Goal: Information Seeking & Learning: Learn about a topic

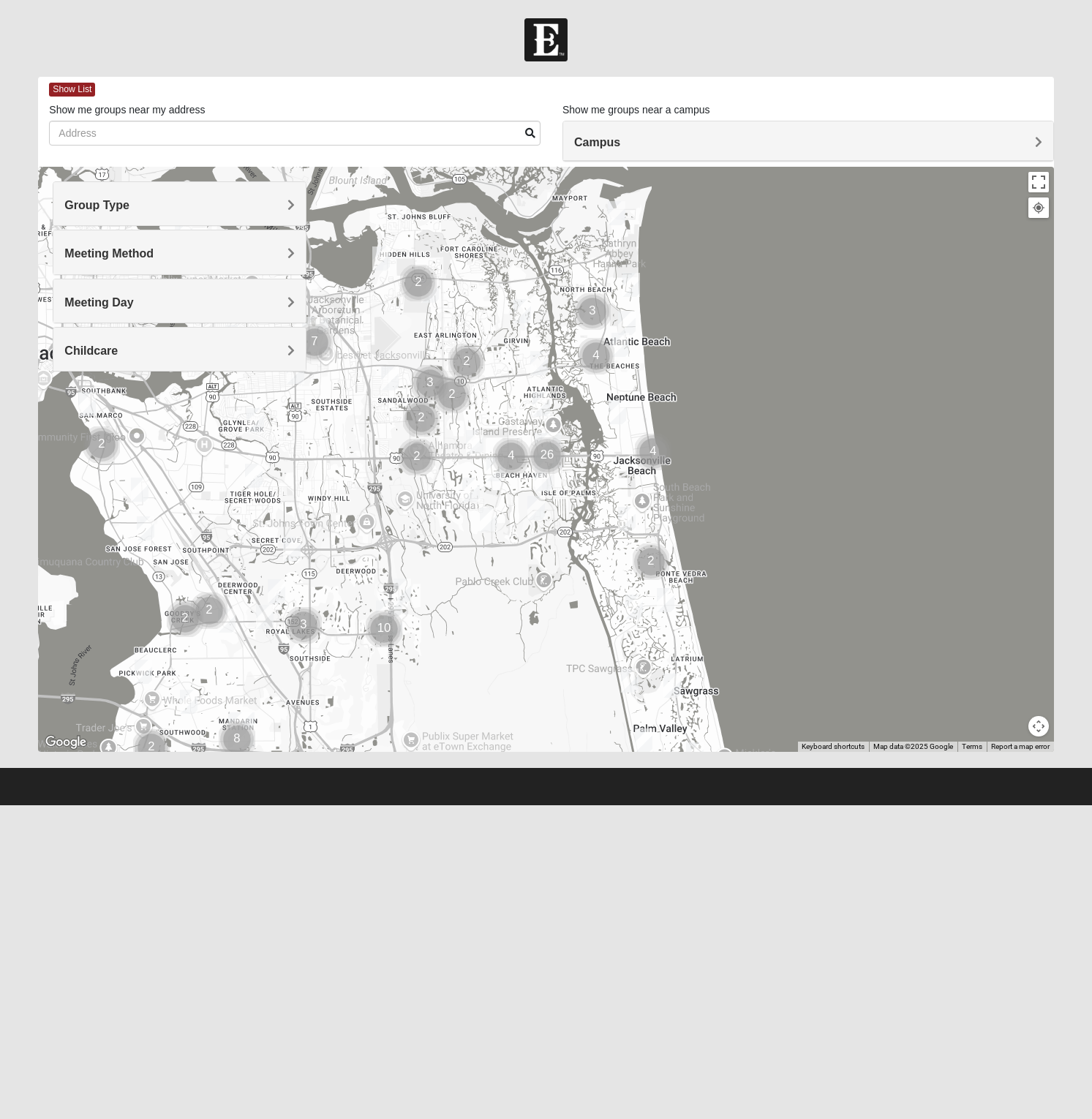
click at [194, 250] on h4 "Meeting Method" at bounding box center [179, 253] width 230 height 14
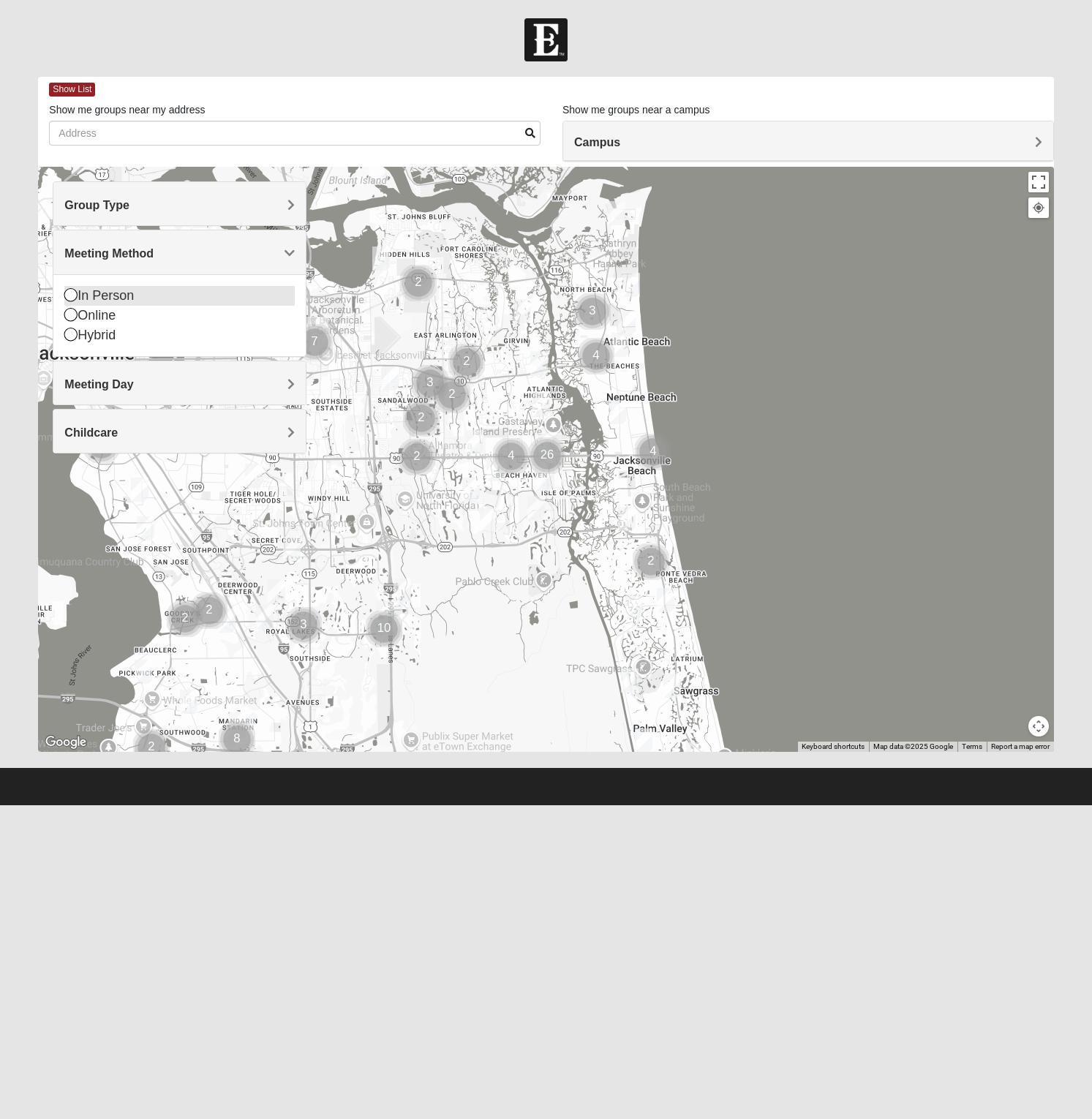
click at [98, 290] on div "In Person" at bounding box center [179, 296] width 230 height 20
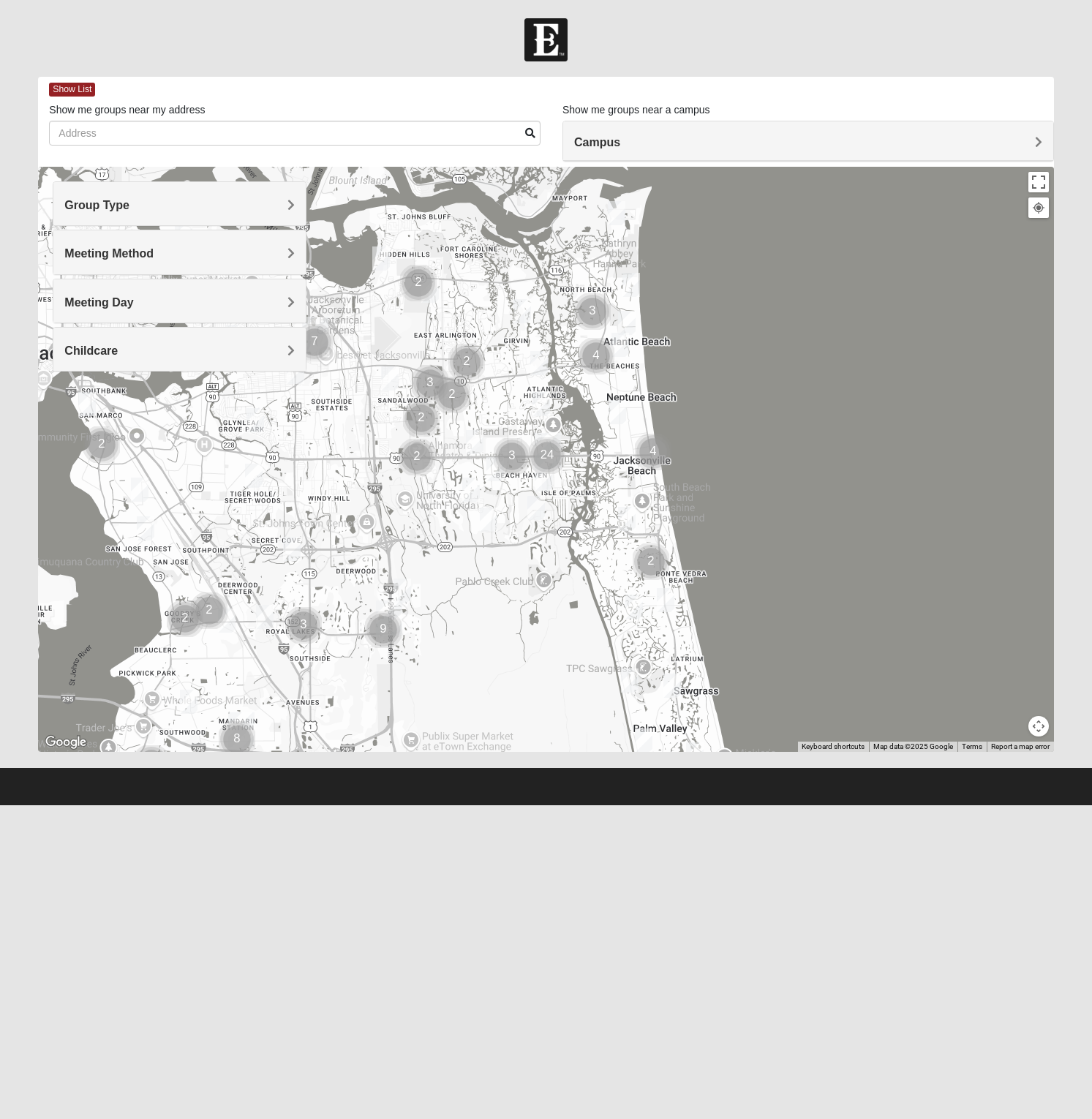
click at [69, 294] on div "Meeting Day" at bounding box center [179, 301] width 252 height 43
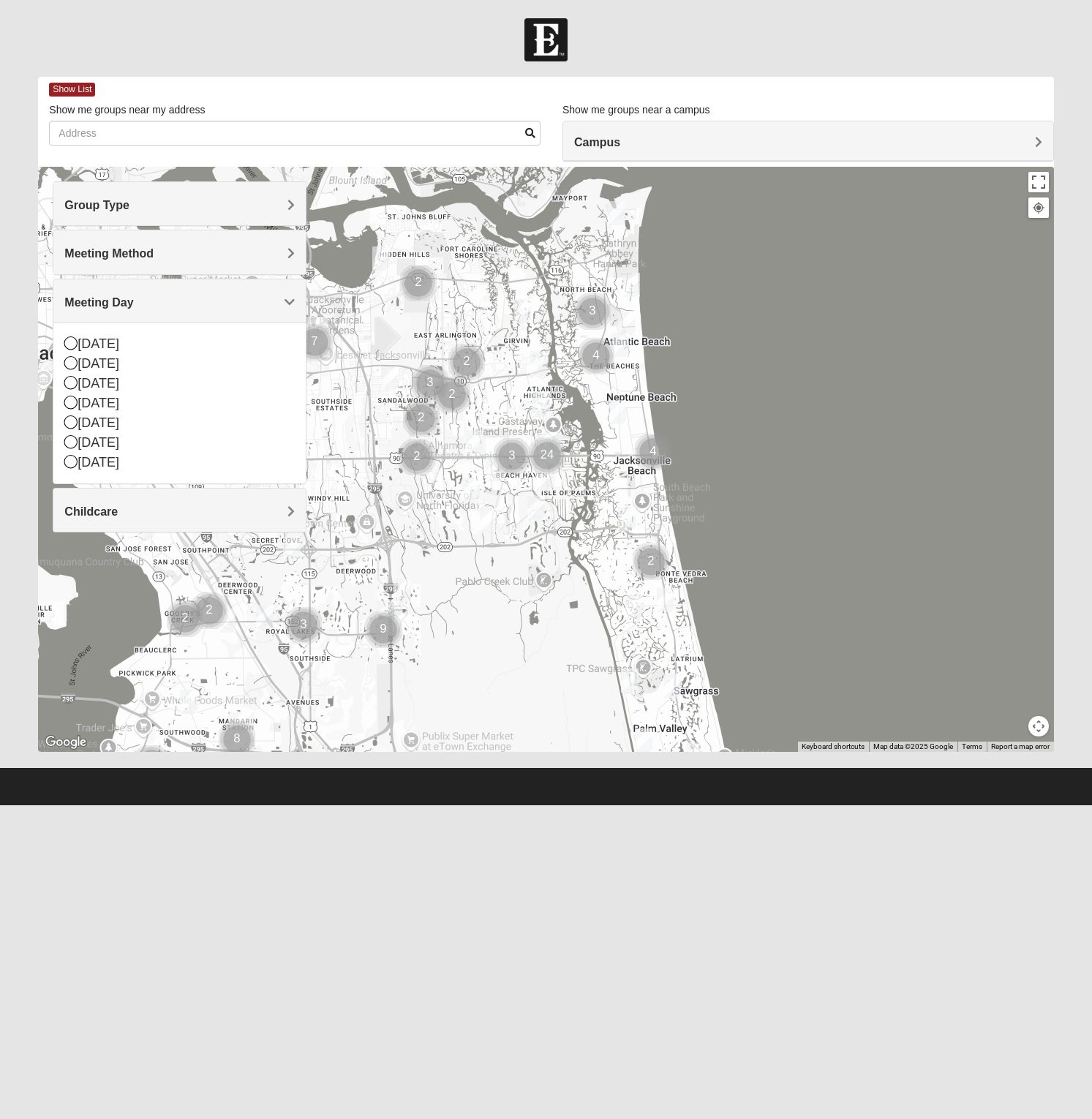
click at [100, 197] on div "Group Type" at bounding box center [179, 204] width 252 height 43
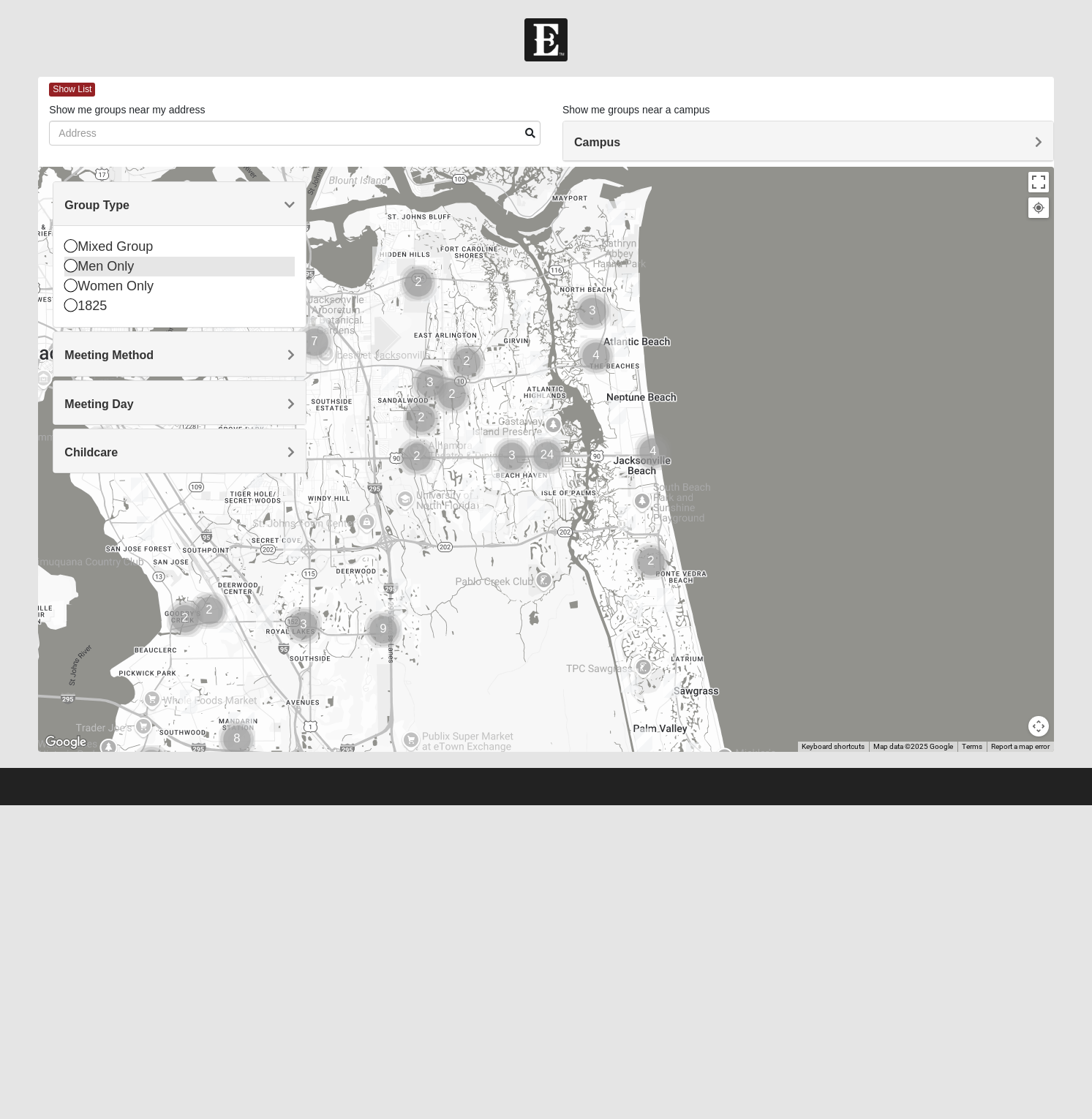
click at [116, 269] on div "Men Only" at bounding box center [179, 267] width 230 height 20
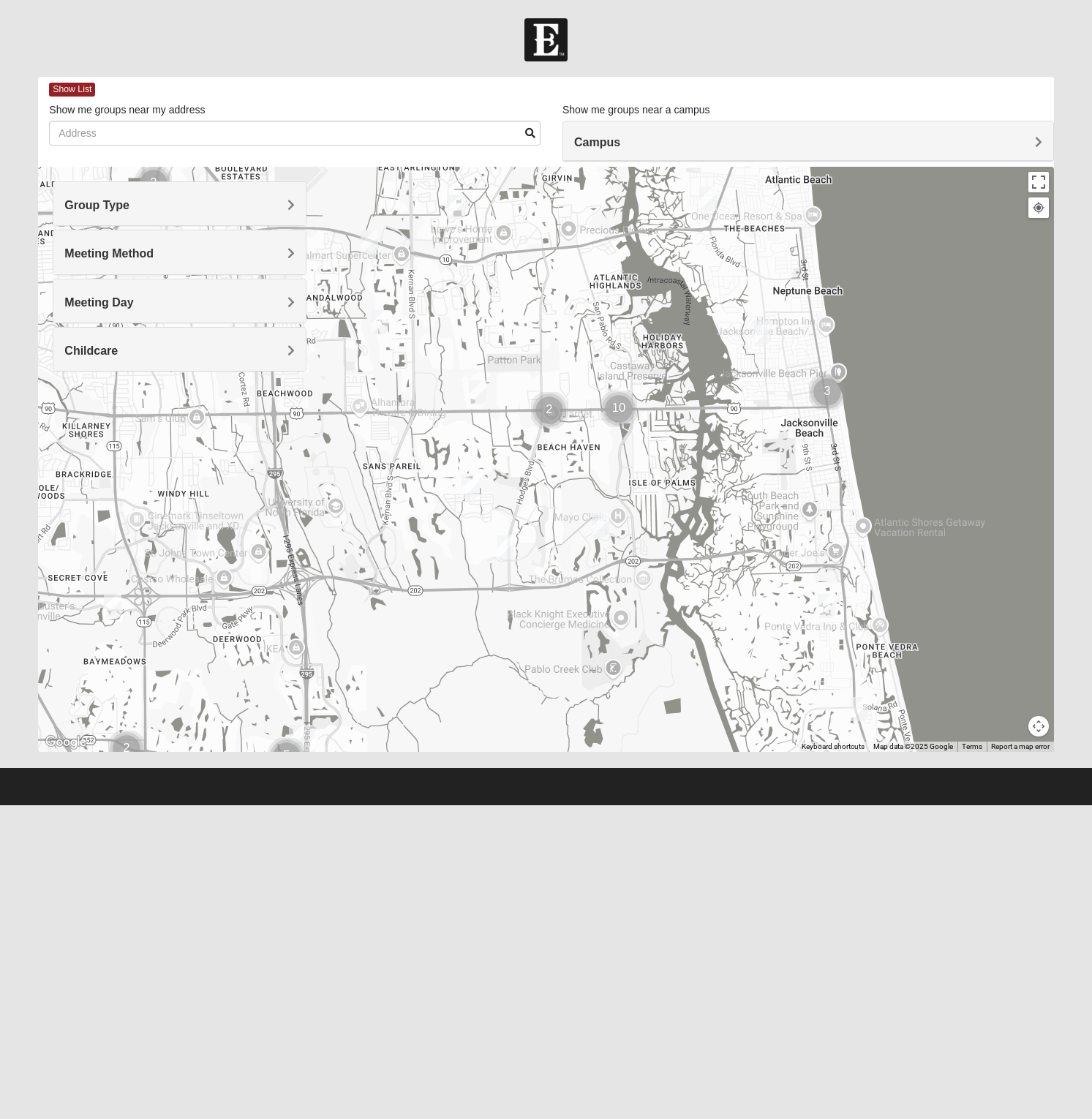
drag, startPoint x: 597, startPoint y: 441, endPoint x: 697, endPoint y: 476, distance: 105.9
click at [697, 476] on div at bounding box center [546, 460] width 1015 height 585
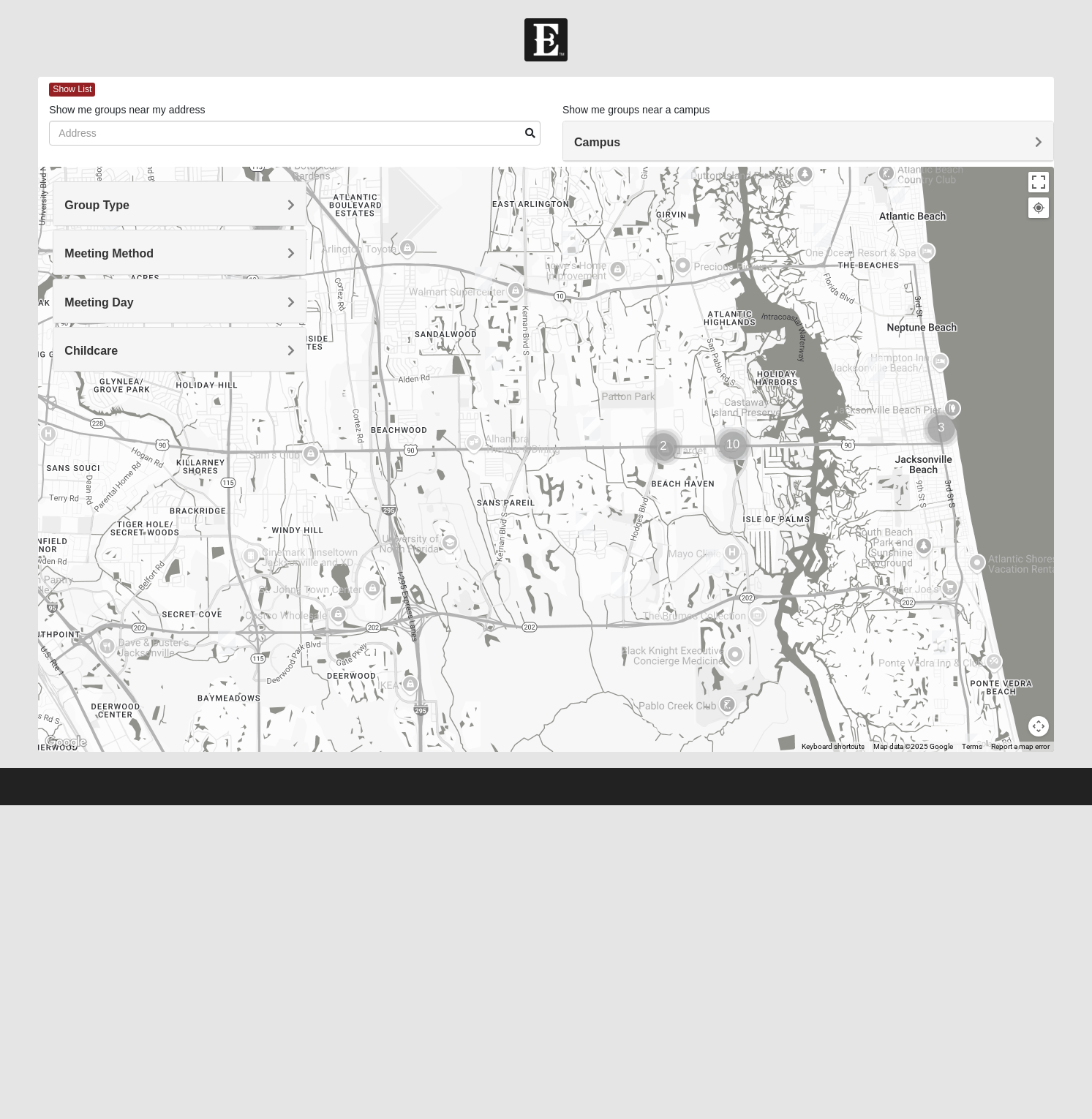
click at [595, 429] on img "Mens Hamilton 32250" at bounding box center [591, 429] width 18 height 24
click at [711, 567] on img "Mens Schell 32224" at bounding box center [714, 562] width 18 height 24
click at [544, 579] on div "Mens Schell 32224 Monday PM Men Only In Person Childcare Learn More" at bounding box center [546, 460] width 1015 height 585
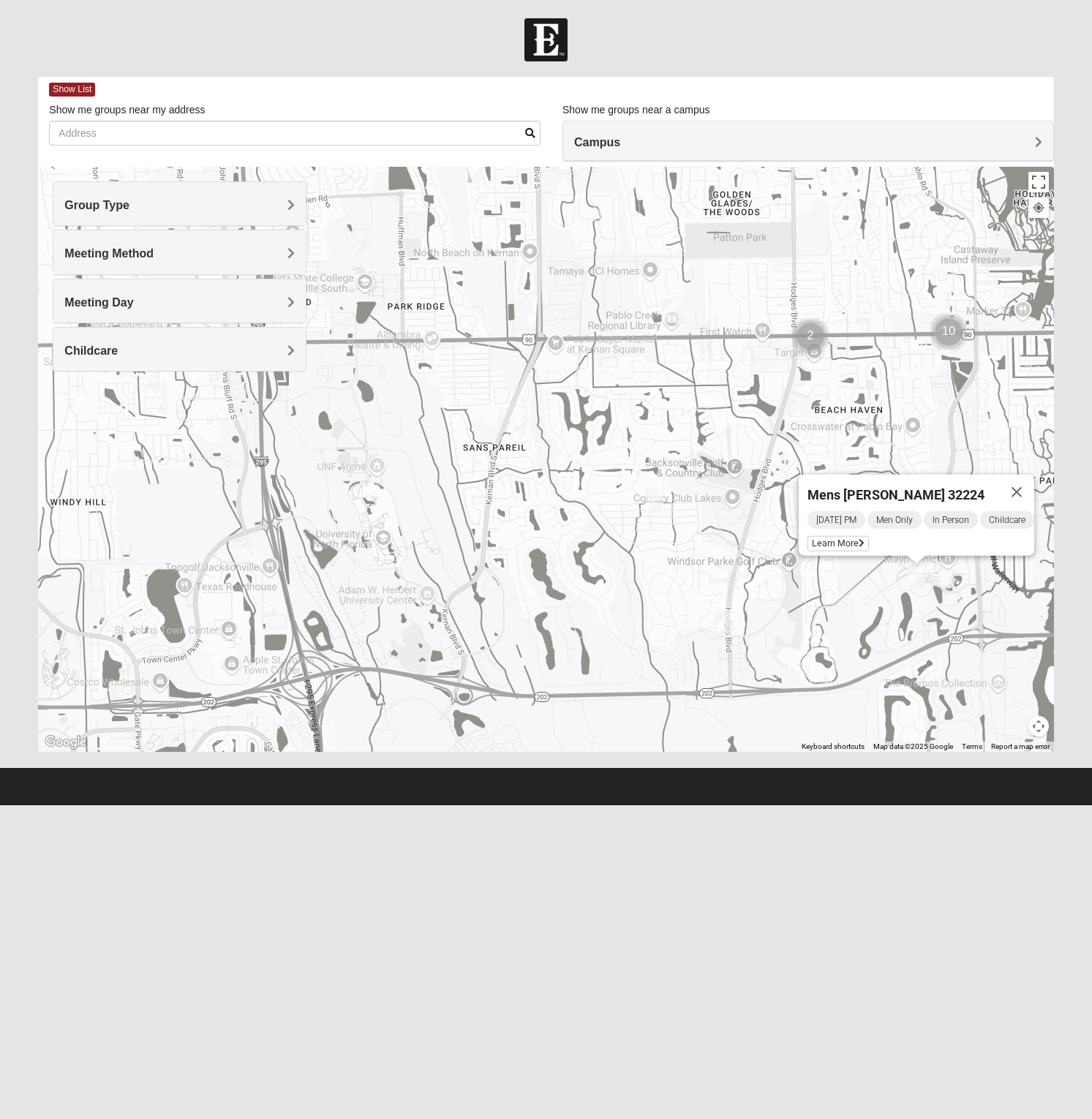
click at [659, 501] on img "Mens Johnson 32224" at bounding box center [654, 501] width 18 height 24
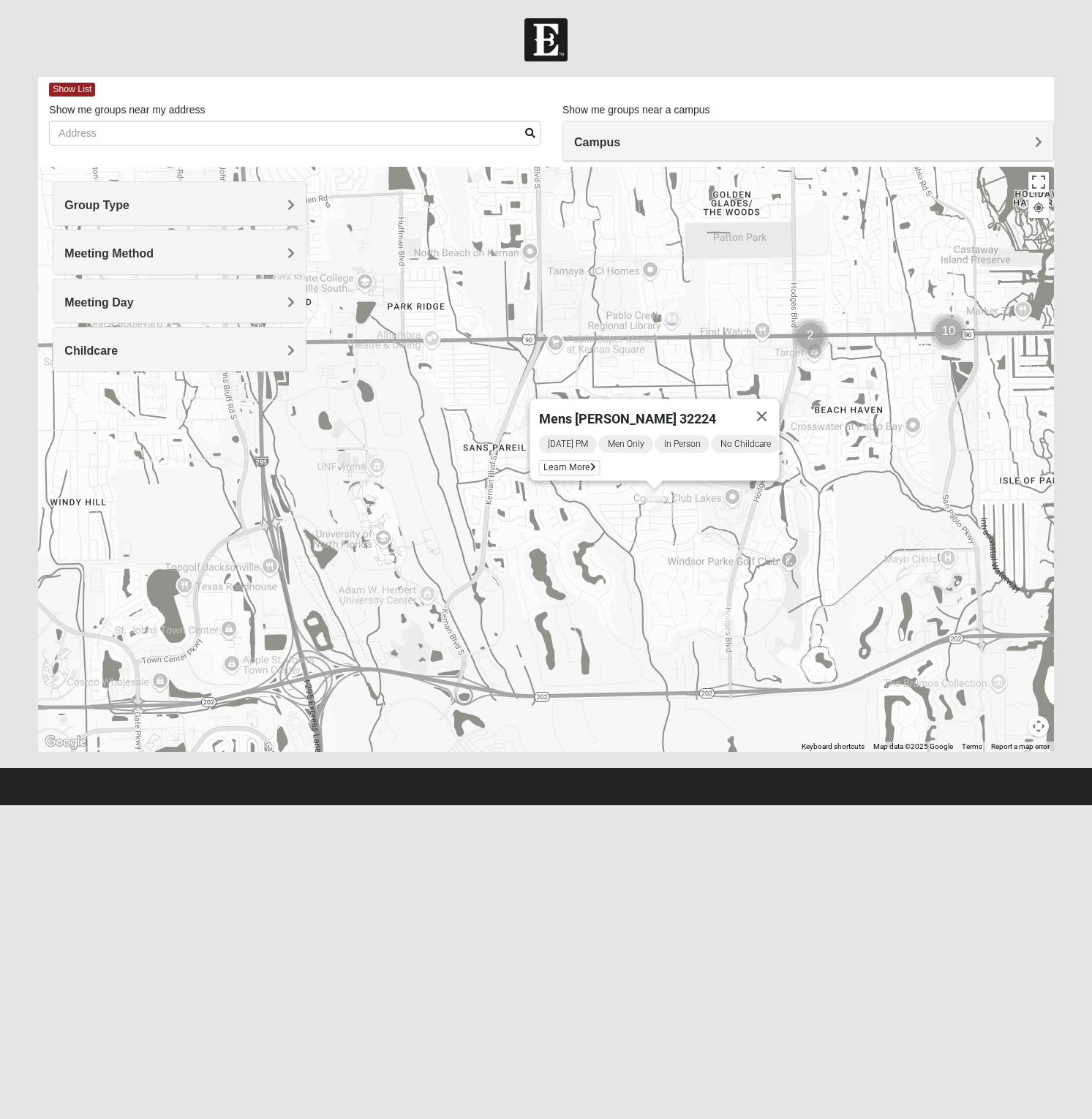
click at [391, 507] on div "Mens Johnson 32224 Monday PM Men Only In Person No Childcare Learn More" at bounding box center [546, 460] width 1015 height 585
click at [767, 402] on button "Close" at bounding box center [761, 416] width 35 height 35
click at [725, 624] on img "Mens Howard/Glee 32224" at bounding box center [725, 622] width 18 height 24
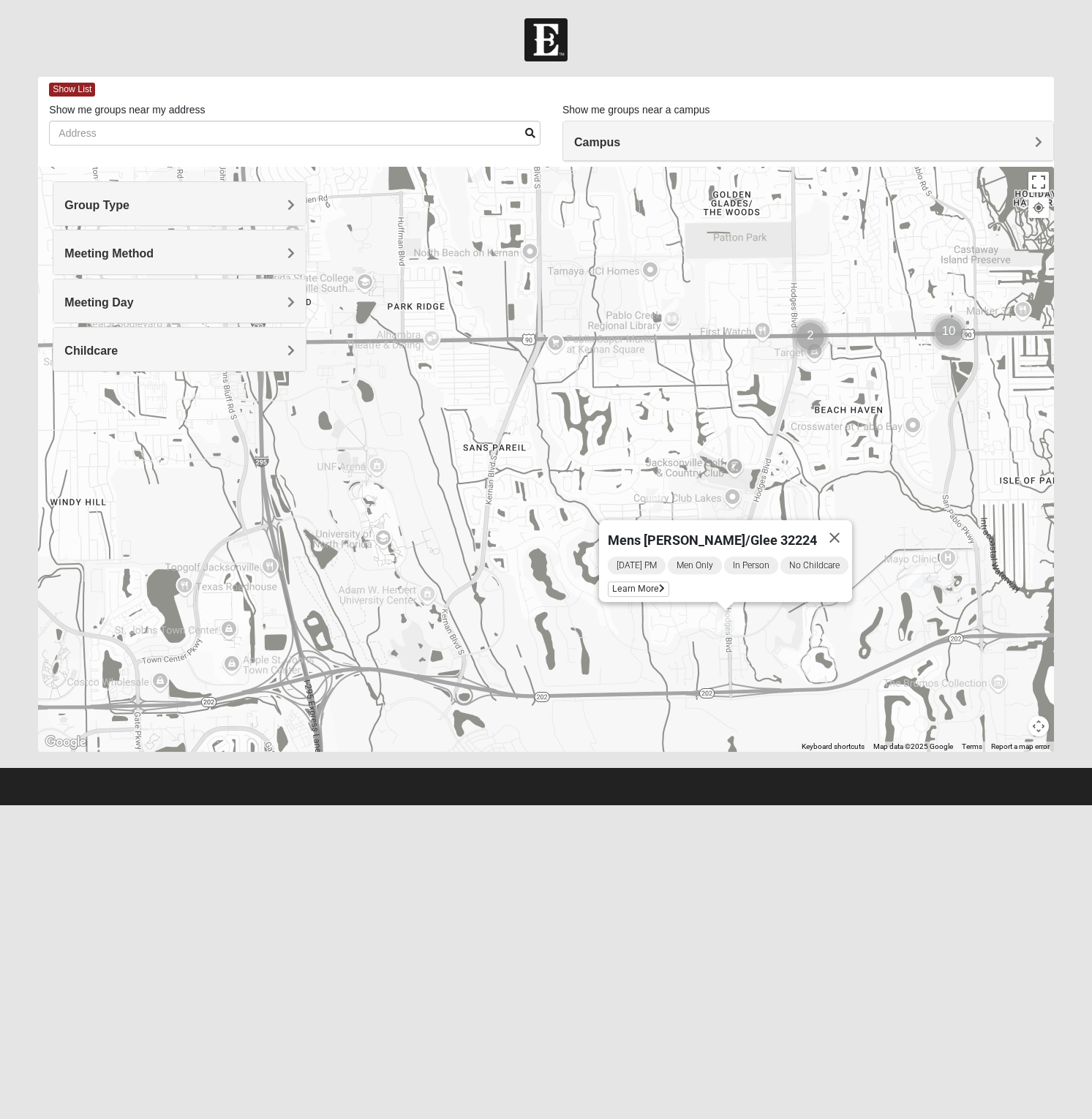
drag, startPoint x: 575, startPoint y: 614, endPoint x: 563, endPoint y: 608, distance: 13.4
click at [575, 614] on div "Mens Howard/Glee 32224 Wednesday PM Men Only In Person No Childcare Learn More" at bounding box center [546, 460] width 1015 height 585
click at [159, 352] on h4 "Childcare" at bounding box center [179, 351] width 230 height 14
click at [133, 284] on div "Meeting Day" at bounding box center [179, 301] width 252 height 43
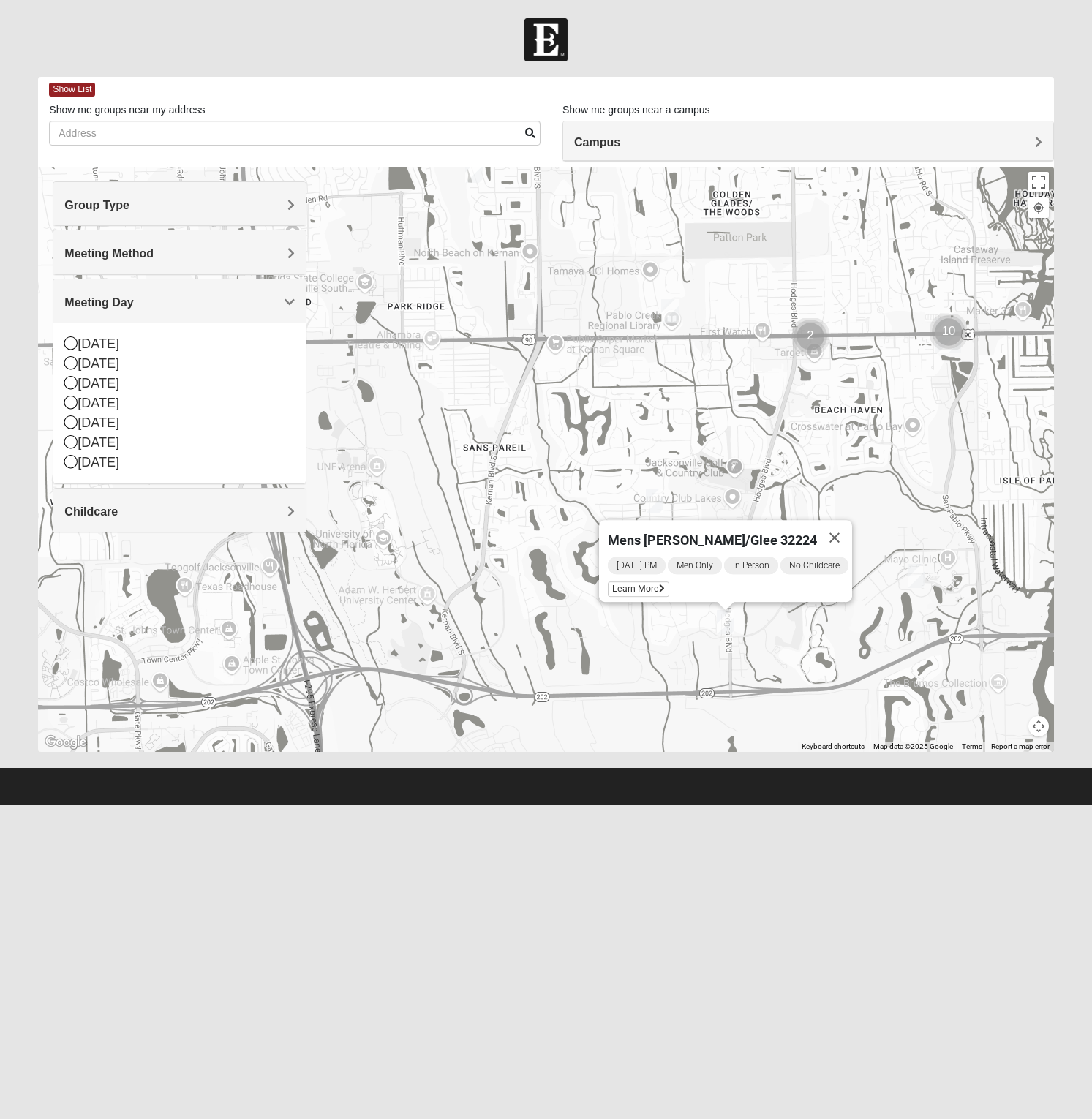
click at [133, 284] on div "Meeting Day" at bounding box center [179, 301] width 252 height 43
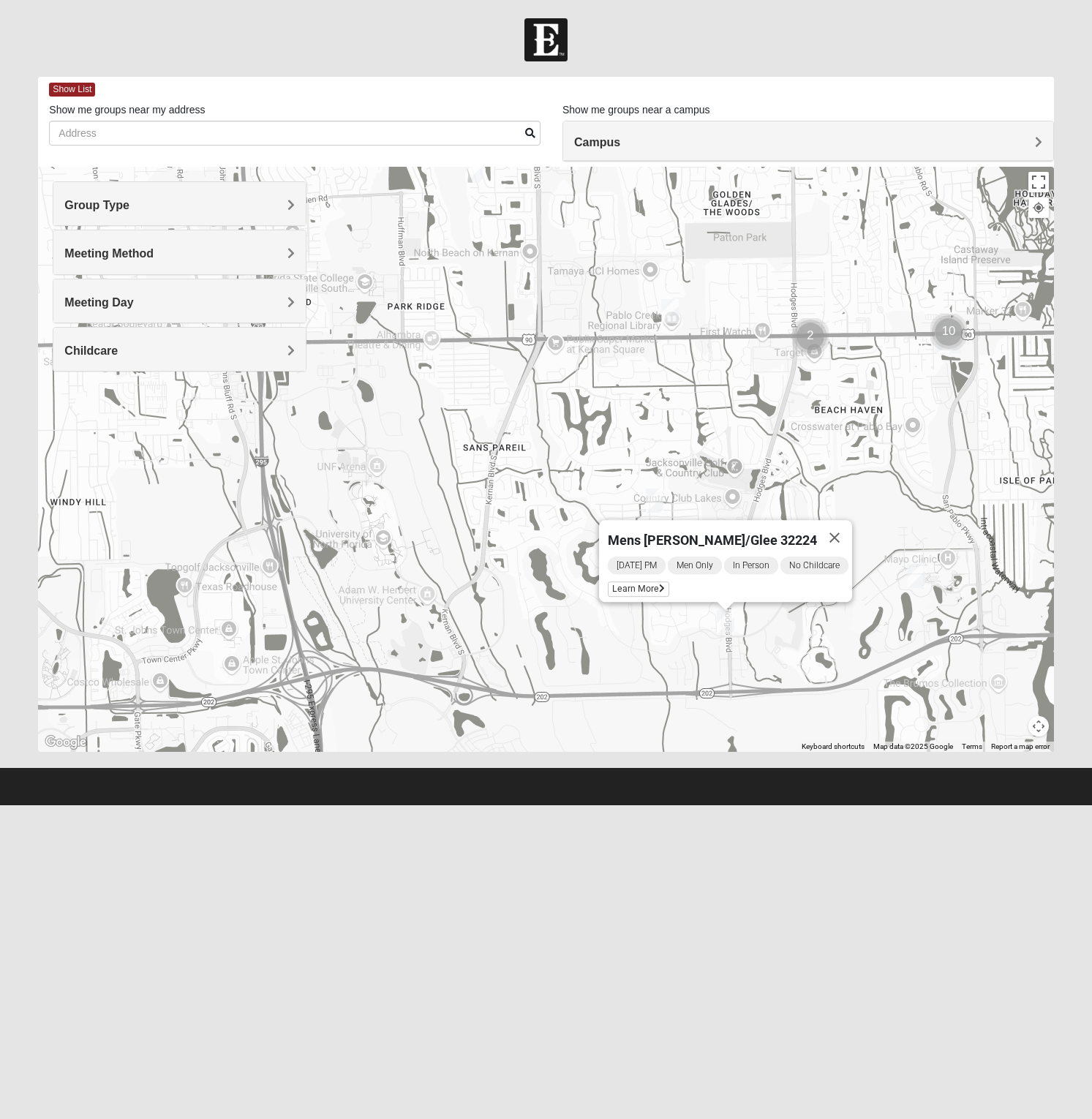
click at [125, 261] on h4 "Meeting Method" at bounding box center [179, 253] width 230 height 14
click at [125, 261] on div "Meeting Method" at bounding box center [179, 252] width 252 height 43
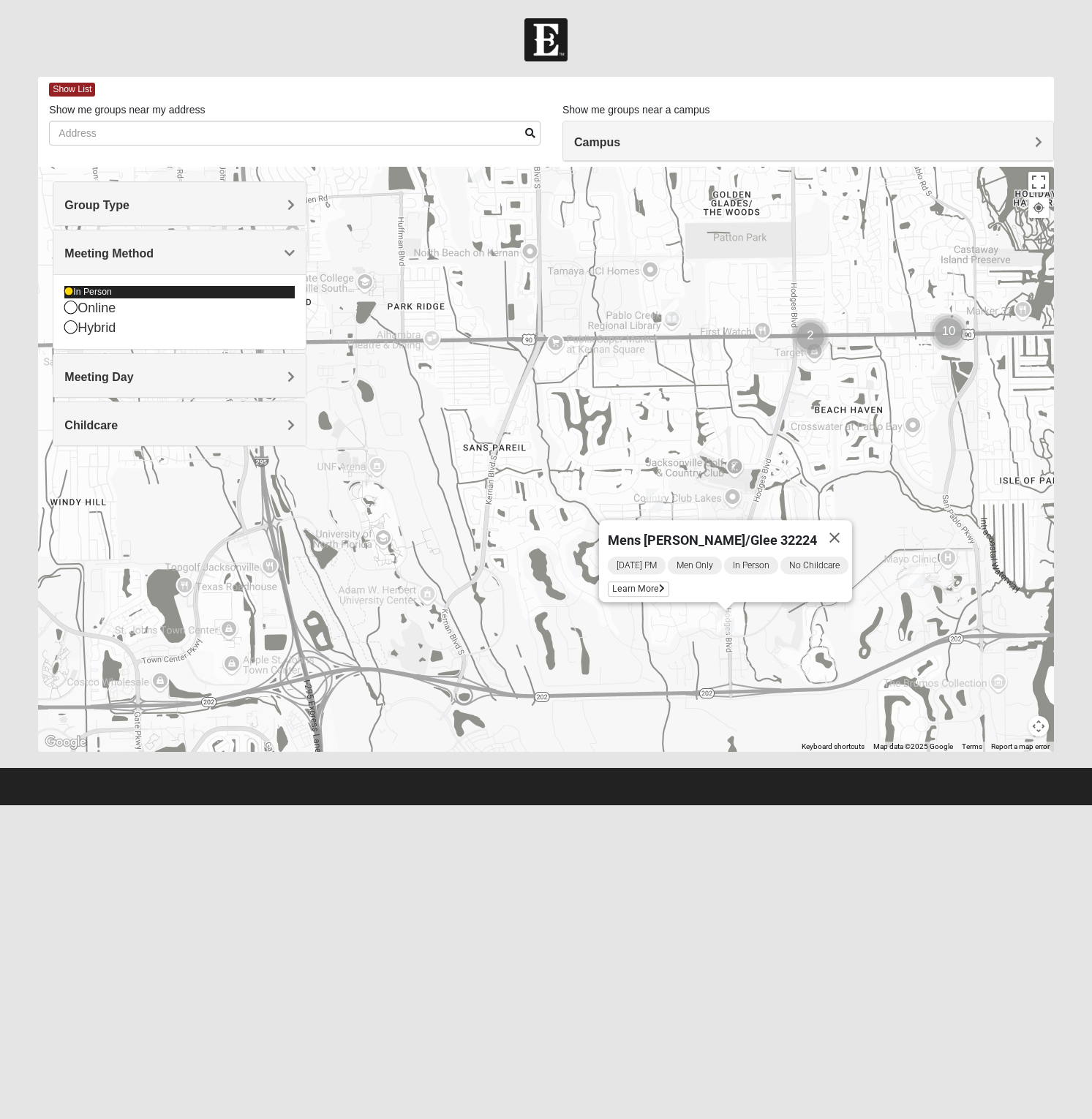
click at [108, 286] on div "In Person" at bounding box center [179, 292] width 230 height 12
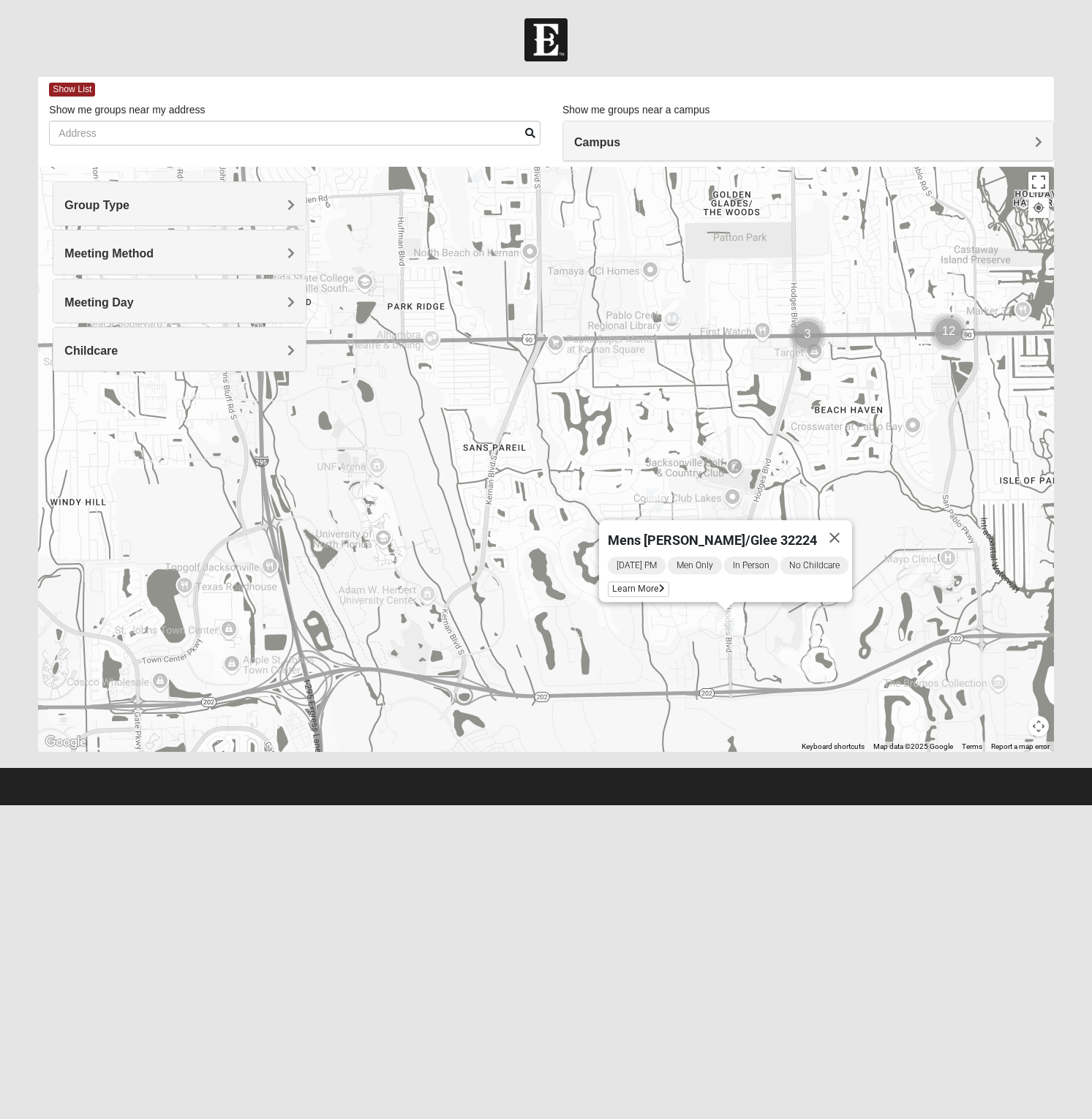
drag, startPoint x: 578, startPoint y: 390, endPoint x: 453, endPoint y: 332, distance: 137.8
click at [578, 390] on div "Mens Howard/Glee 32224 Wednesday PM Men Only In Person No Childcare Learn More" at bounding box center [546, 460] width 1015 height 585
click at [203, 211] on h4 "Group Type" at bounding box center [179, 205] width 230 height 14
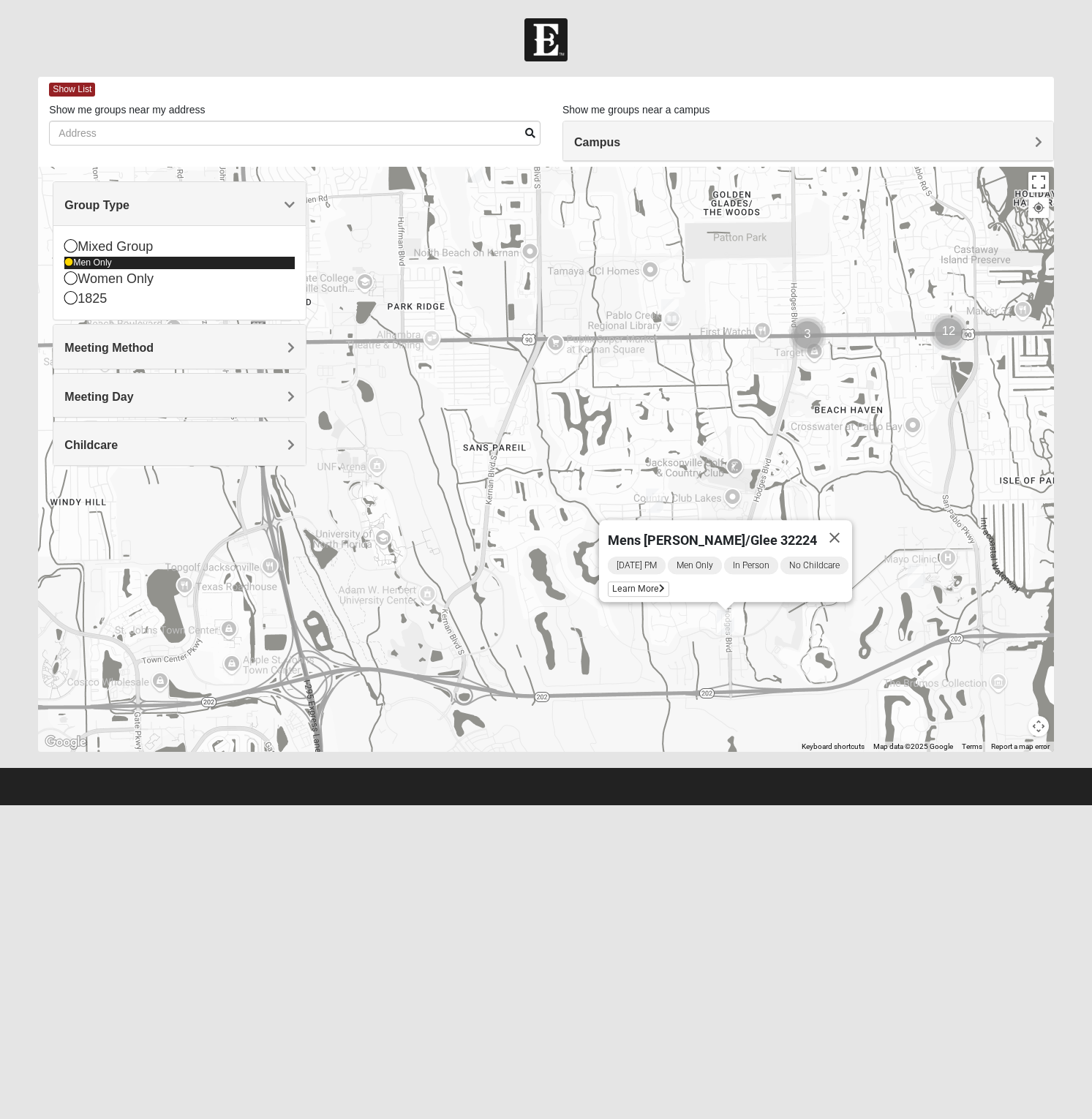
click at [132, 265] on div "Men Only" at bounding box center [179, 263] width 230 height 12
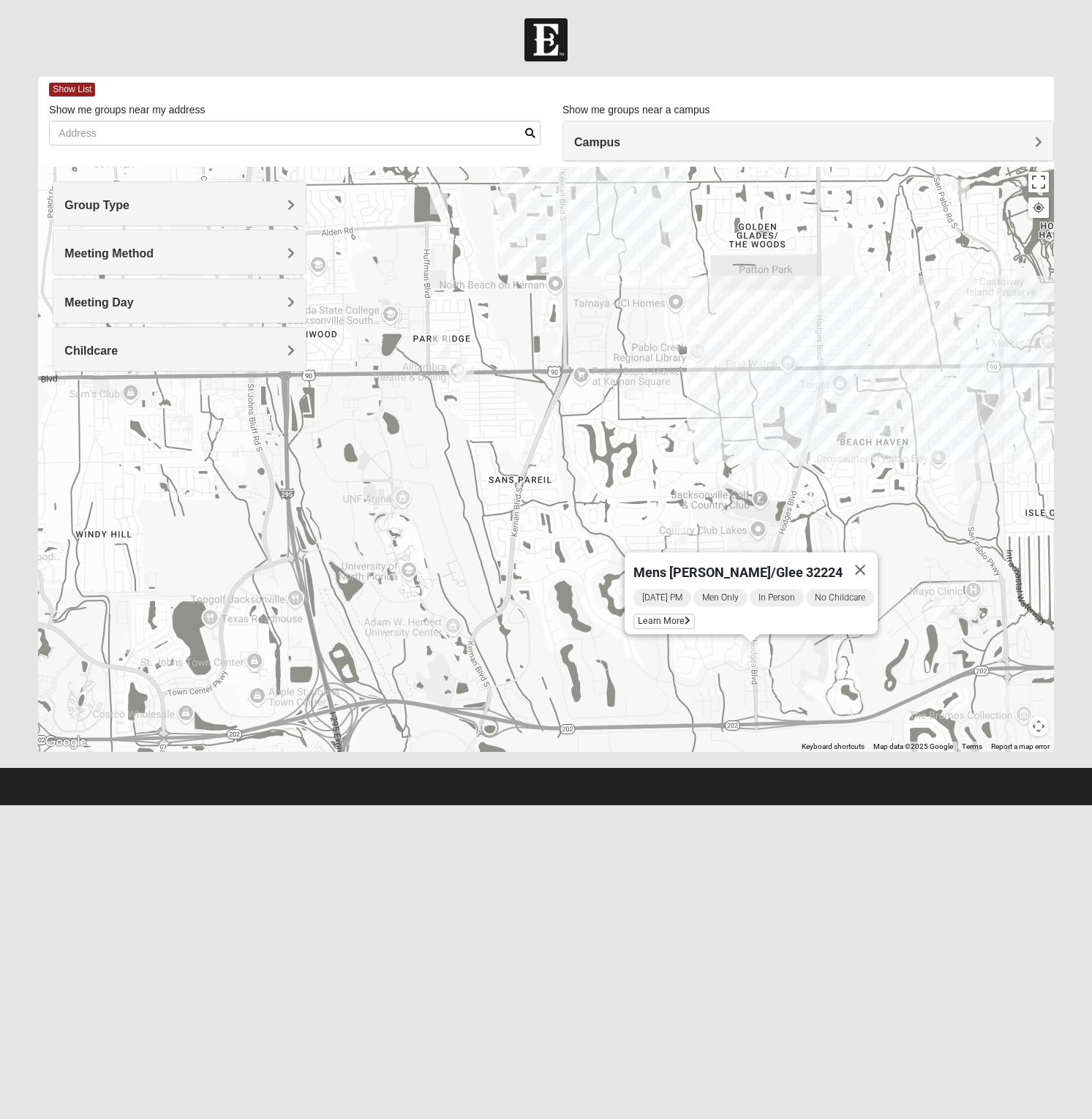
drag, startPoint x: 571, startPoint y: 363, endPoint x: 595, endPoint y: 393, distance: 38.4
click at [595, 393] on div "Mens Howard/Glee 32224 Wednesday PM Men Only In Person No Childcare Learn More" at bounding box center [546, 460] width 1015 height 585
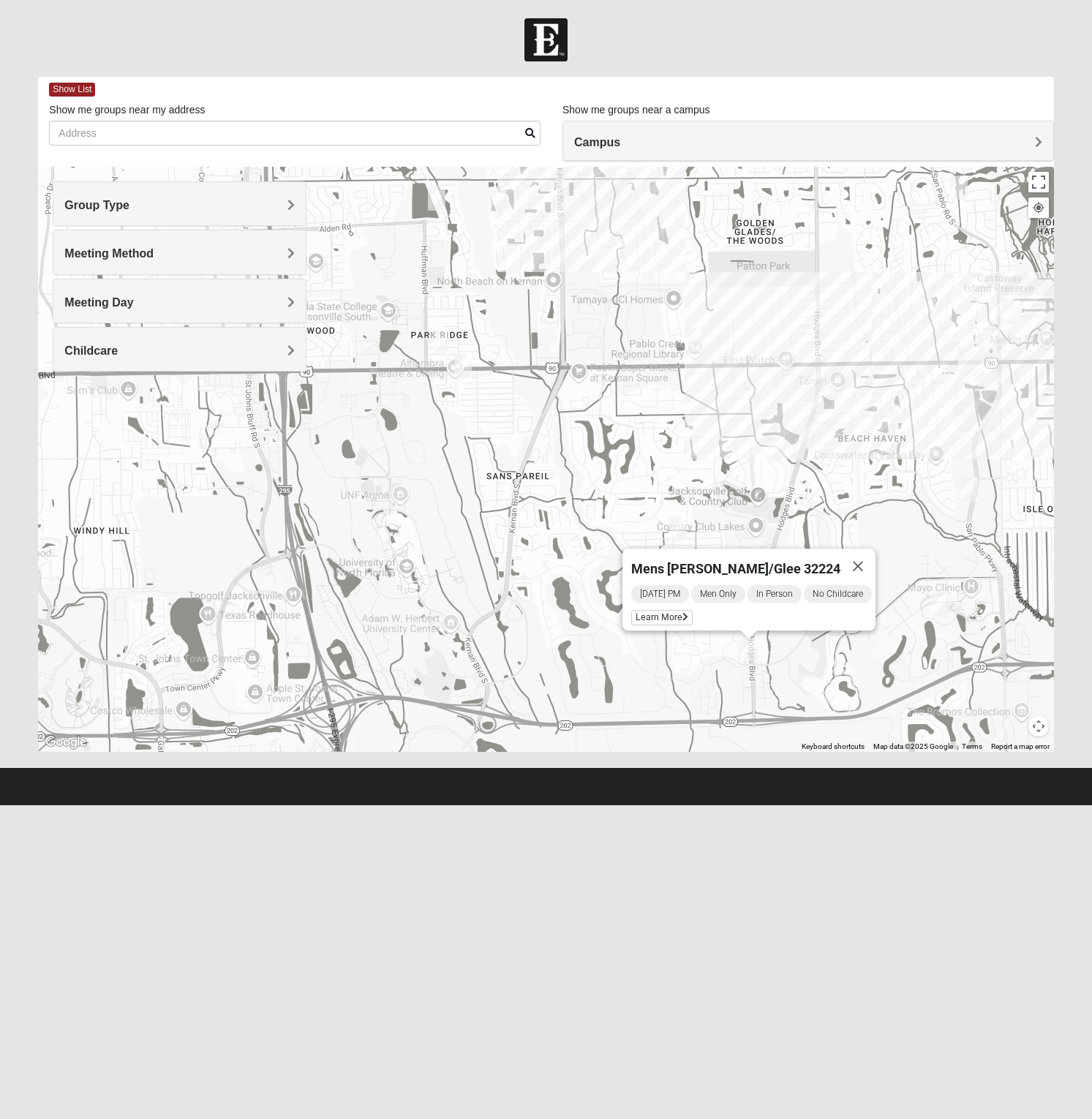
click at [463, 363] on img "Womens Chapman 32224" at bounding box center [463, 366] width 18 height 24
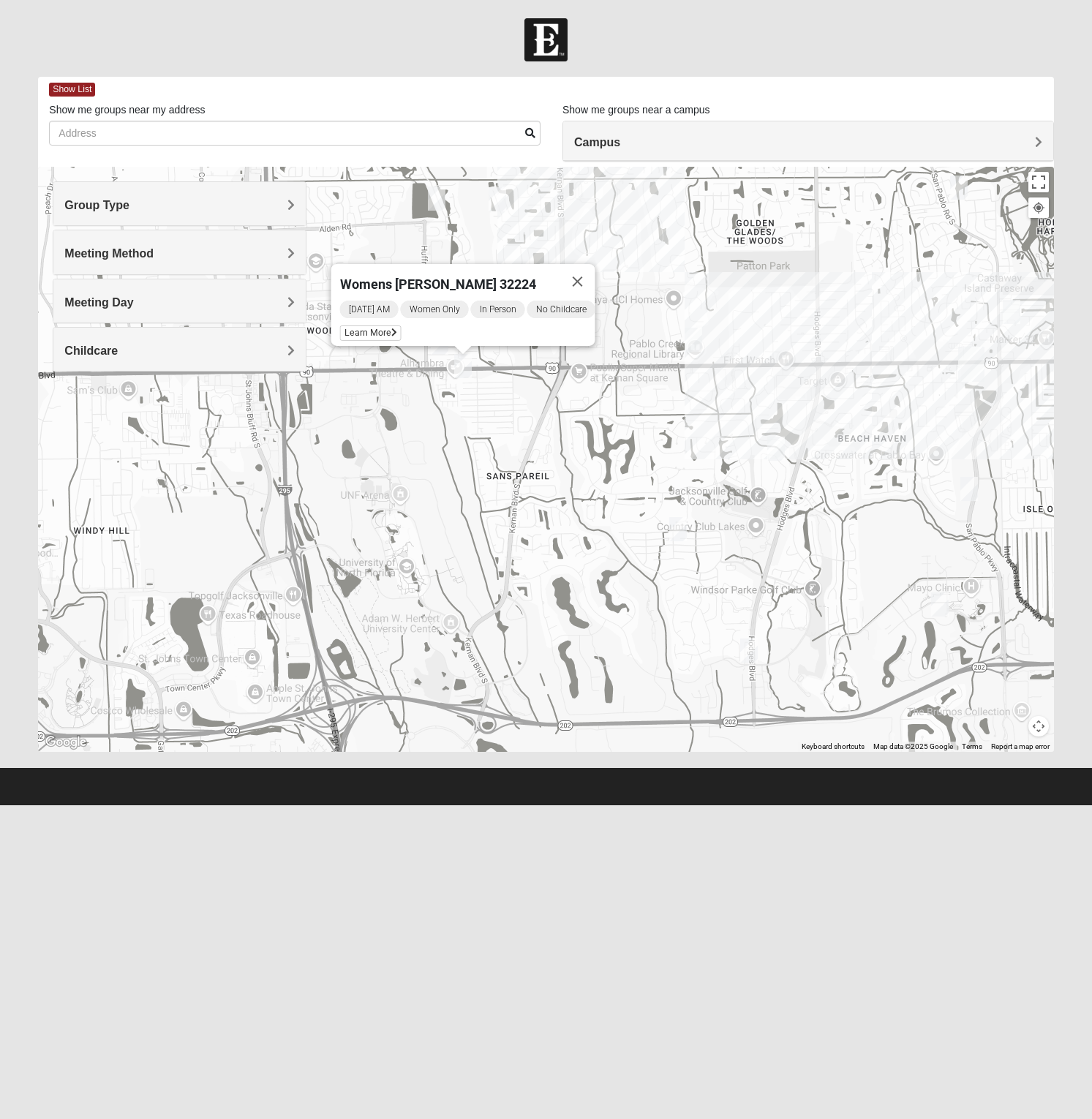
click at [777, 450] on img "1825 Mens Cason 32224" at bounding box center [776, 449] width 18 height 24
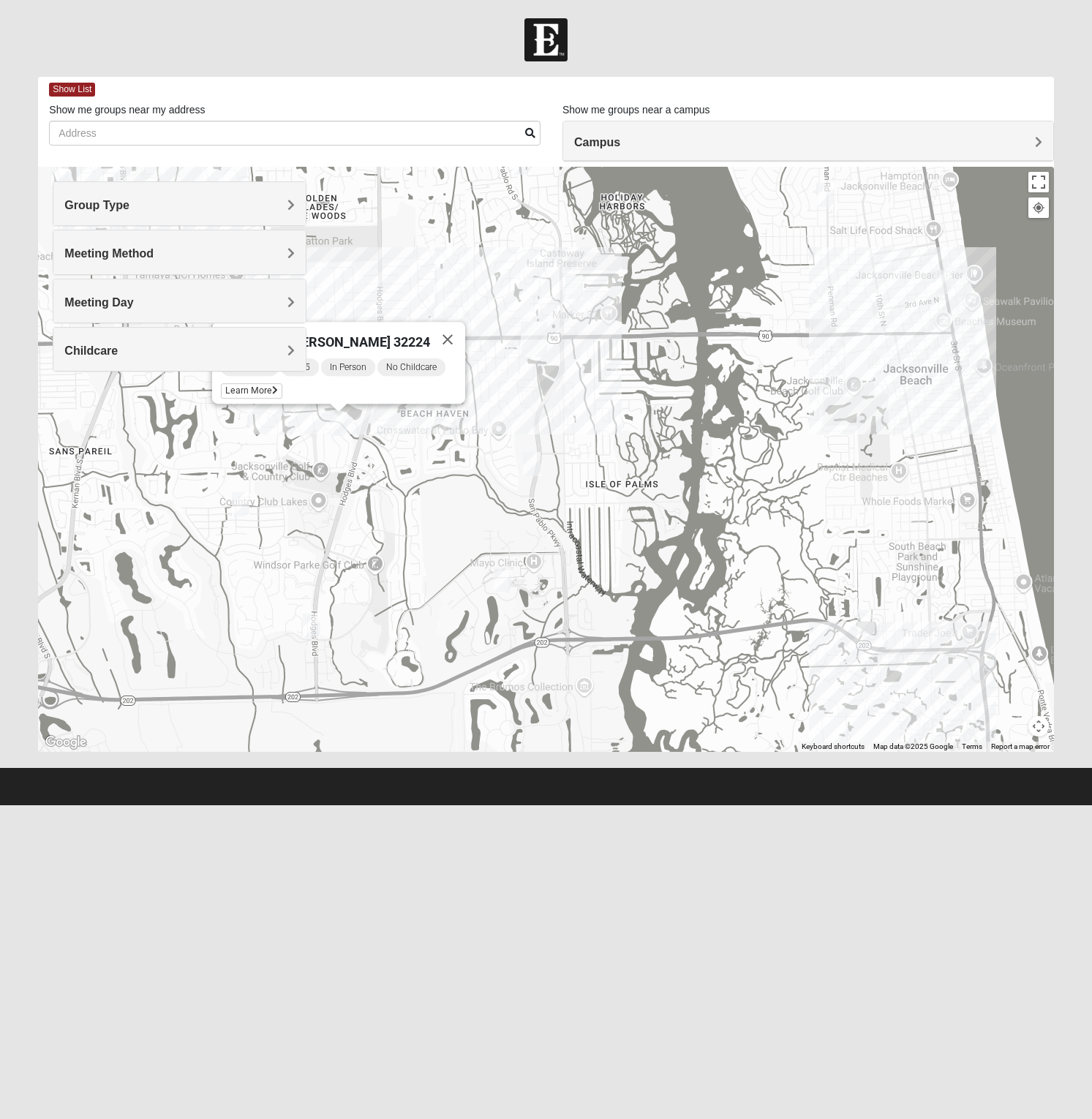
drag, startPoint x: 815, startPoint y: 518, endPoint x: 371, endPoint y: 489, distance: 444.9
click at [371, 489] on div "1825 Mens Cason 32224 Monday PM 1825 In Person No Childcare Learn More" at bounding box center [546, 460] width 1015 height 585
click at [159, 216] on div "Group Type" at bounding box center [179, 204] width 252 height 43
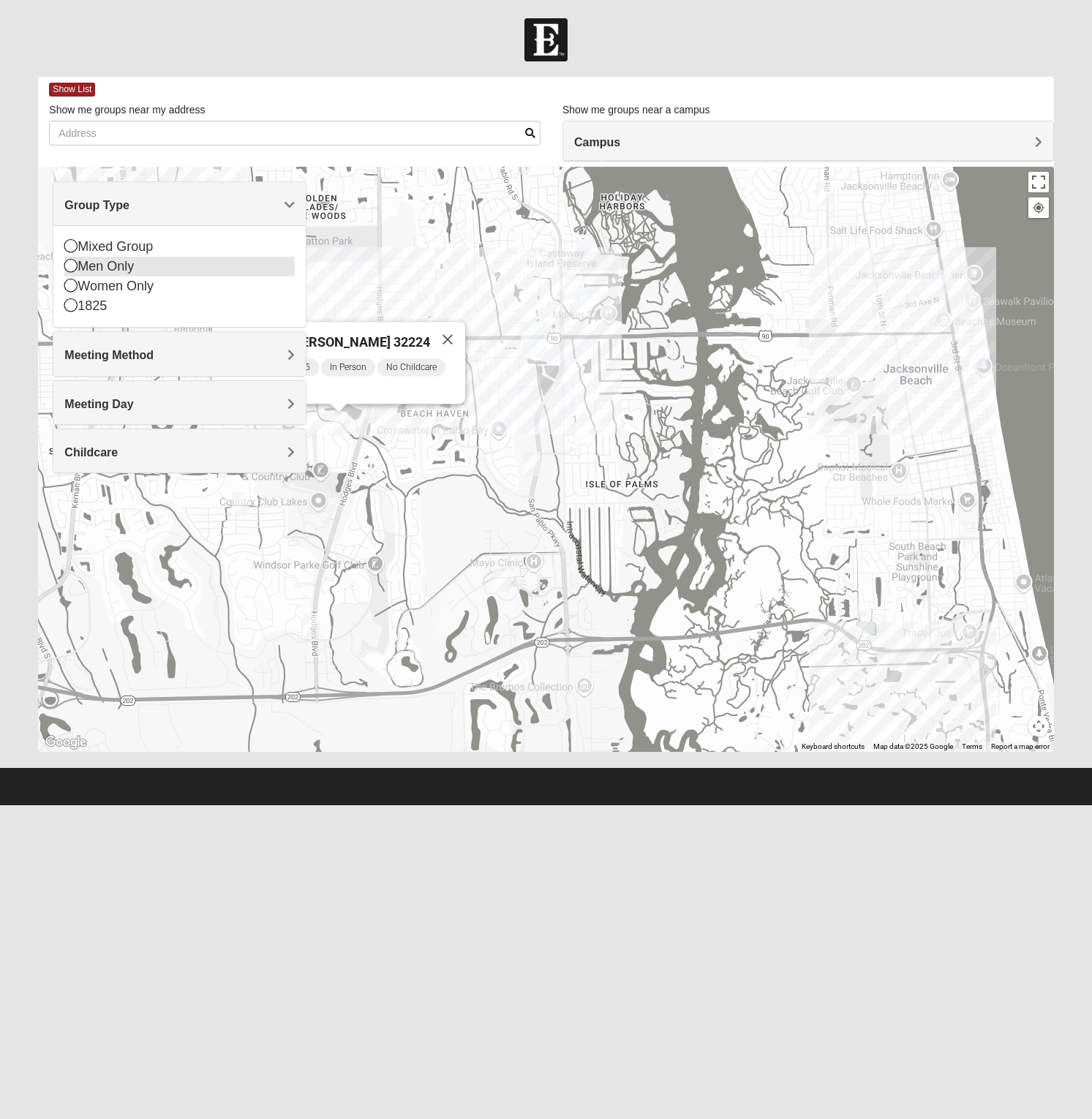
click at [147, 268] on div "Men Only" at bounding box center [179, 267] width 230 height 20
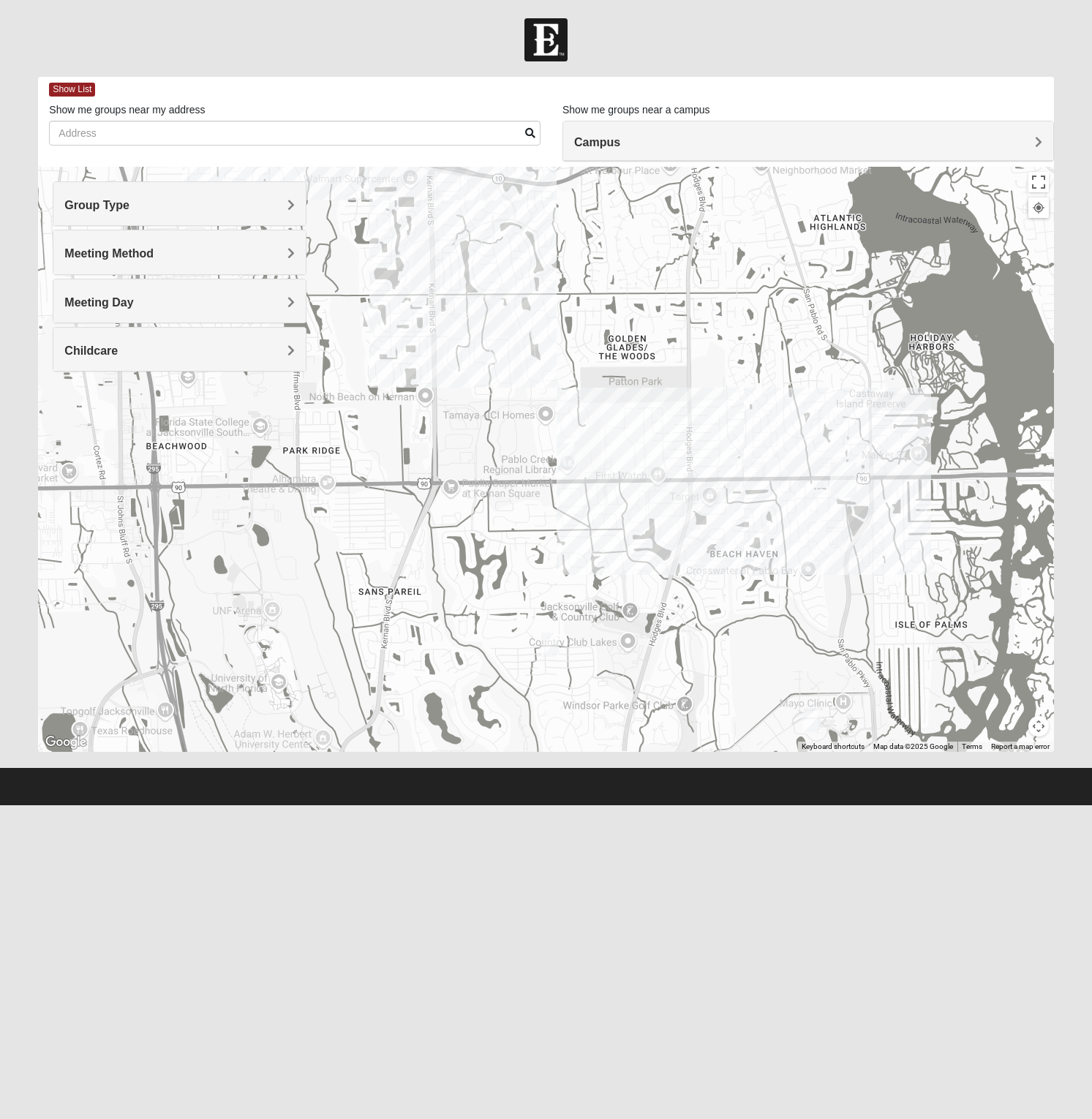
drag, startPoint x: 534, startPoint y: 377, endPoint x: 847, endPoint y: 520, distance: 344.1
click at [847, 520] on div at bounding box center [546, 460] width 1015 height 585
click at [692, 484] on div at bounding box center [546, 460] width 1015 height 585
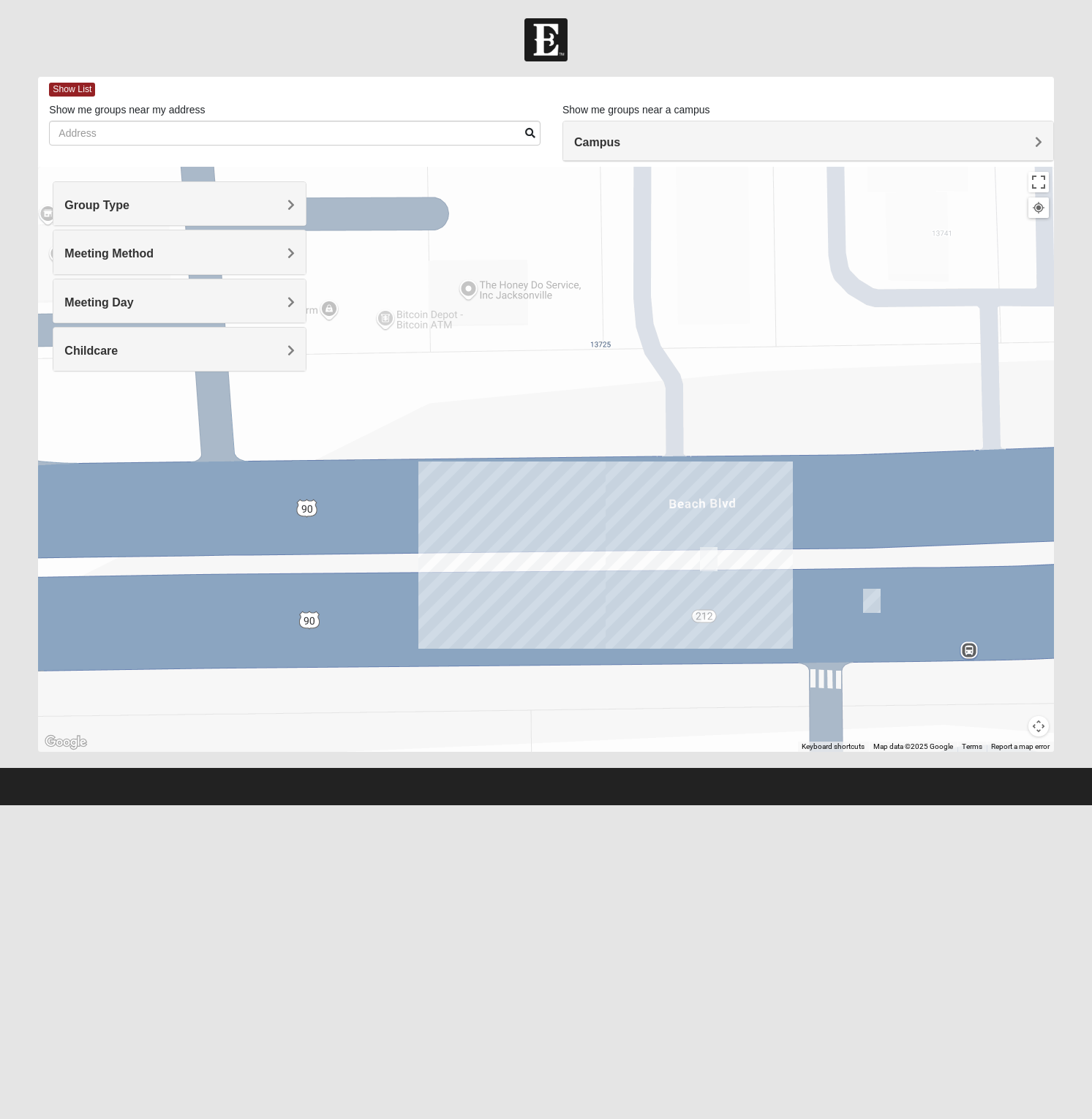
click at [716, 558] on img "Mens Dobson 32224" at bounding box center [708, 560] width 18 height 24
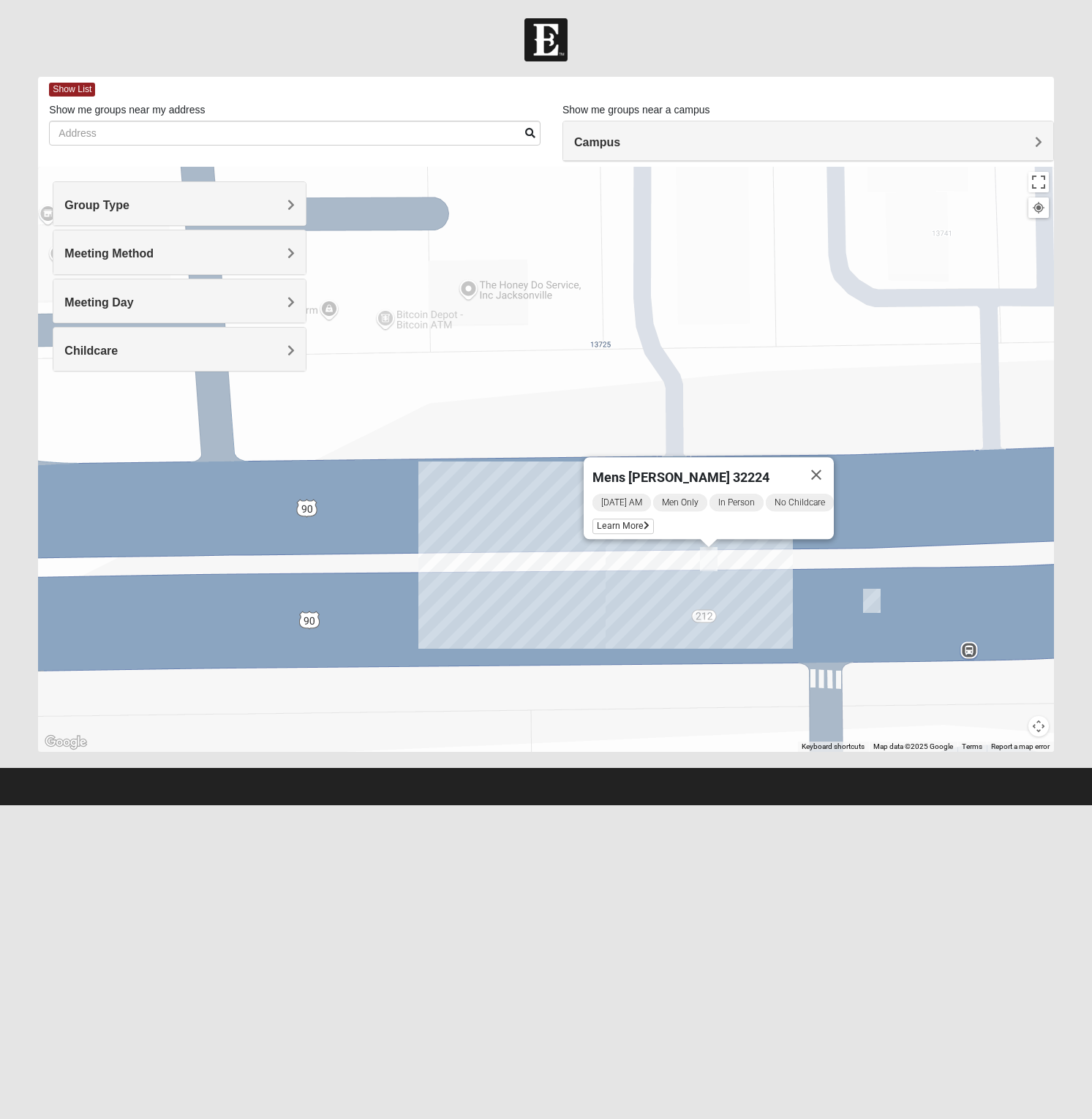
click at [879, 602] on img "Mens Brown 32224" at bounding box center [871, 601] width 18 height 24
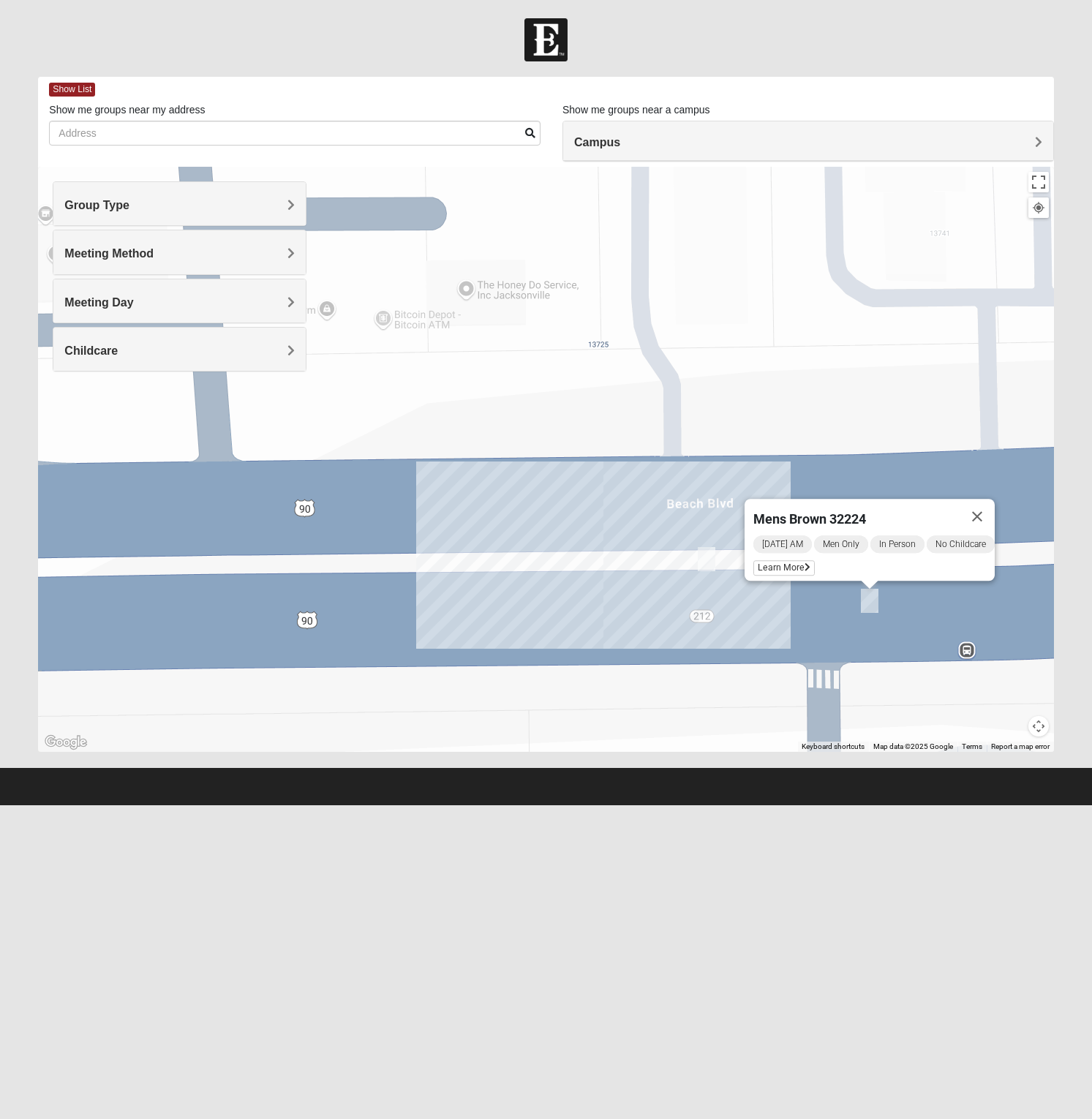
click at [697, 628] on div "Mens Brown 32224 Wednesday AM Men Only In Person No Childcare Learn More" at bounding box center [546, 460] width 1015 height 585
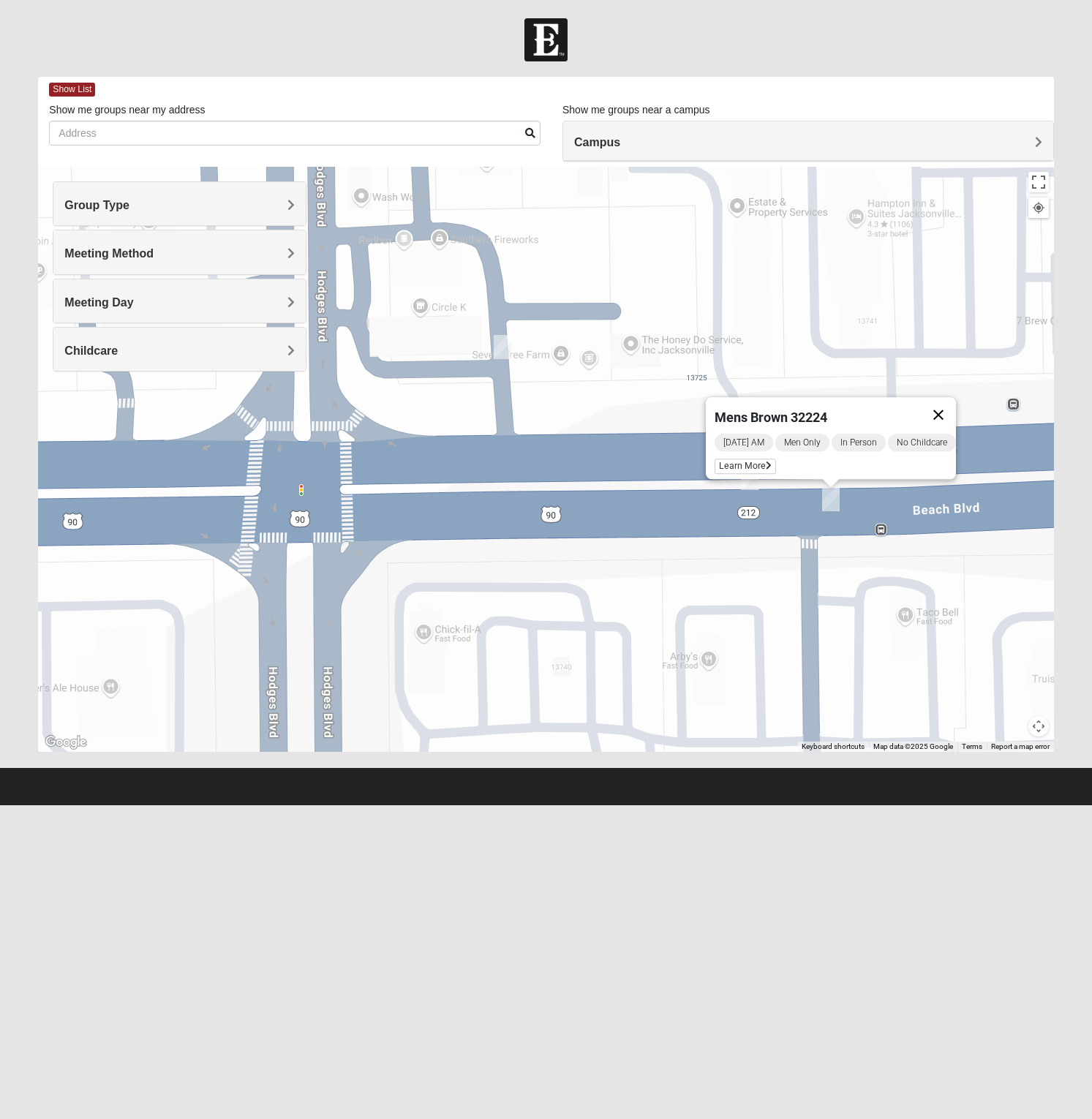
click at [950, 405] on button "Close" at bounding box center [938, 415] width 35 height 35
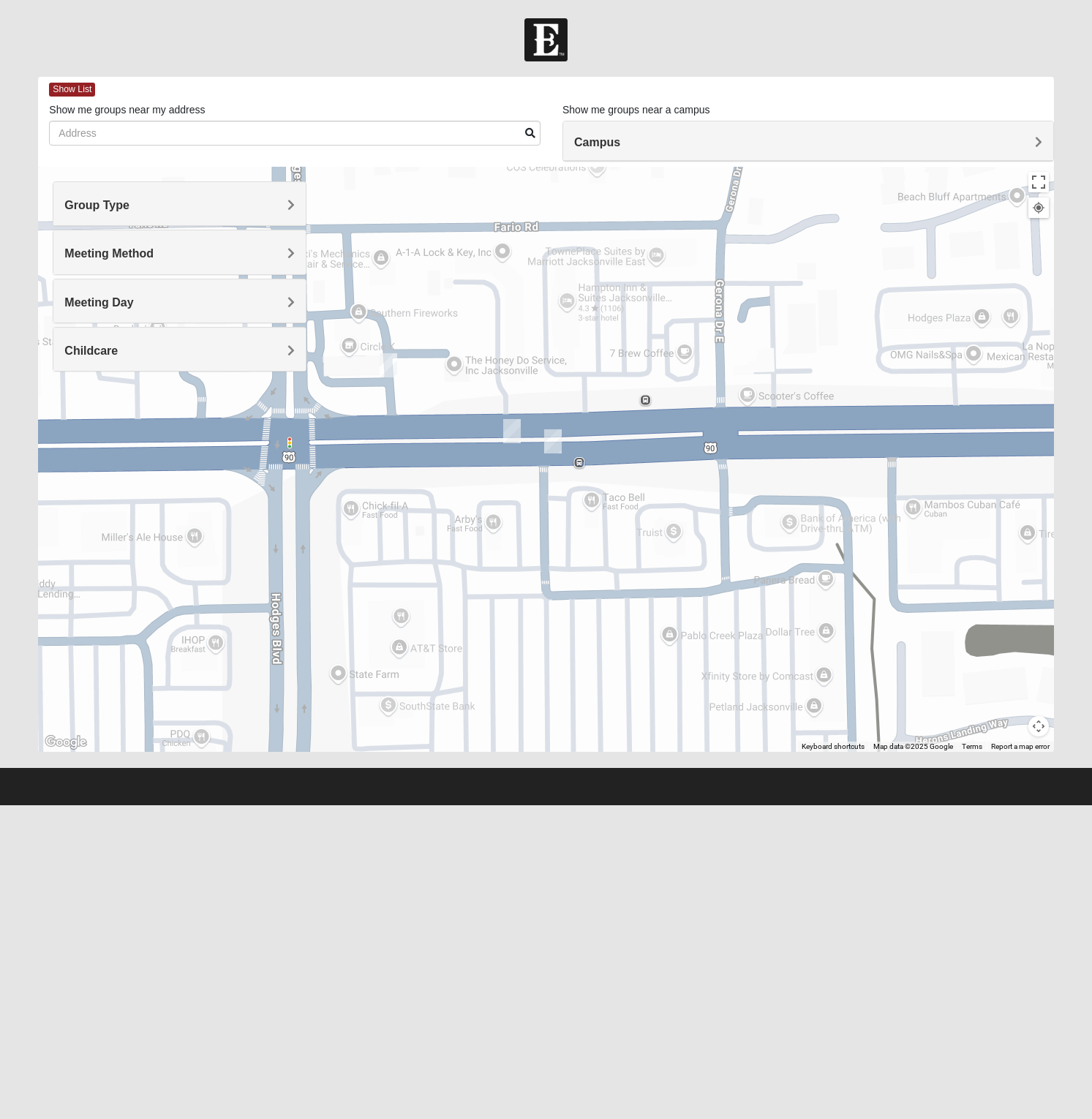
drag, startPoint x: 763, startPoint y: 598, endPoint x: 597, endPoint y: 529, distance: 179.8
click at [599, 530] on div at bounding box center [546, 460] width 1015 height 585
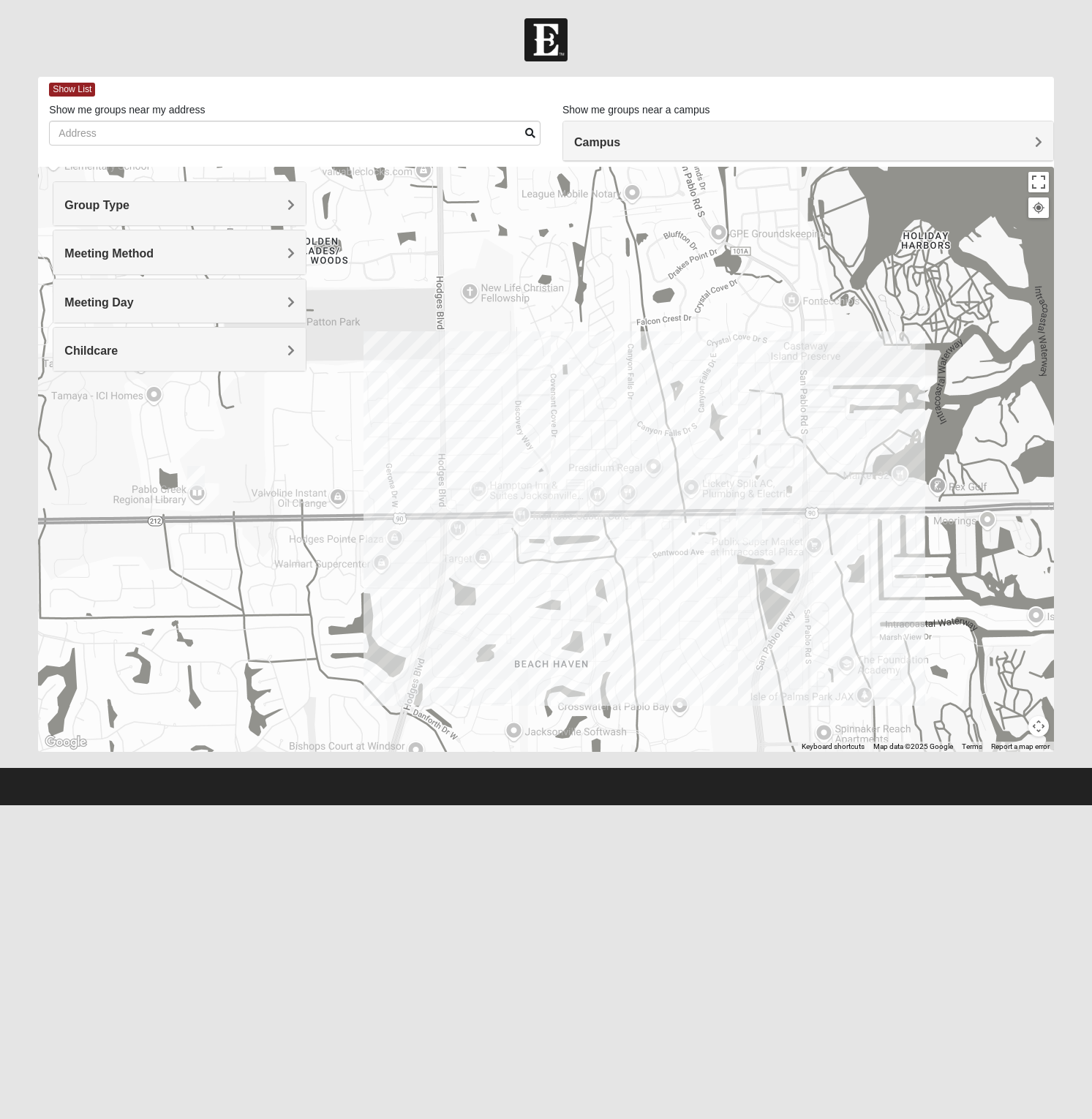
drag, startPoint x: 866, startPoint y: 596, endPoint x: 641, endPoint y: 557, distance: 228.4
click at [648, 558] on div at bounding box center [546, 460] width 1015 height 585
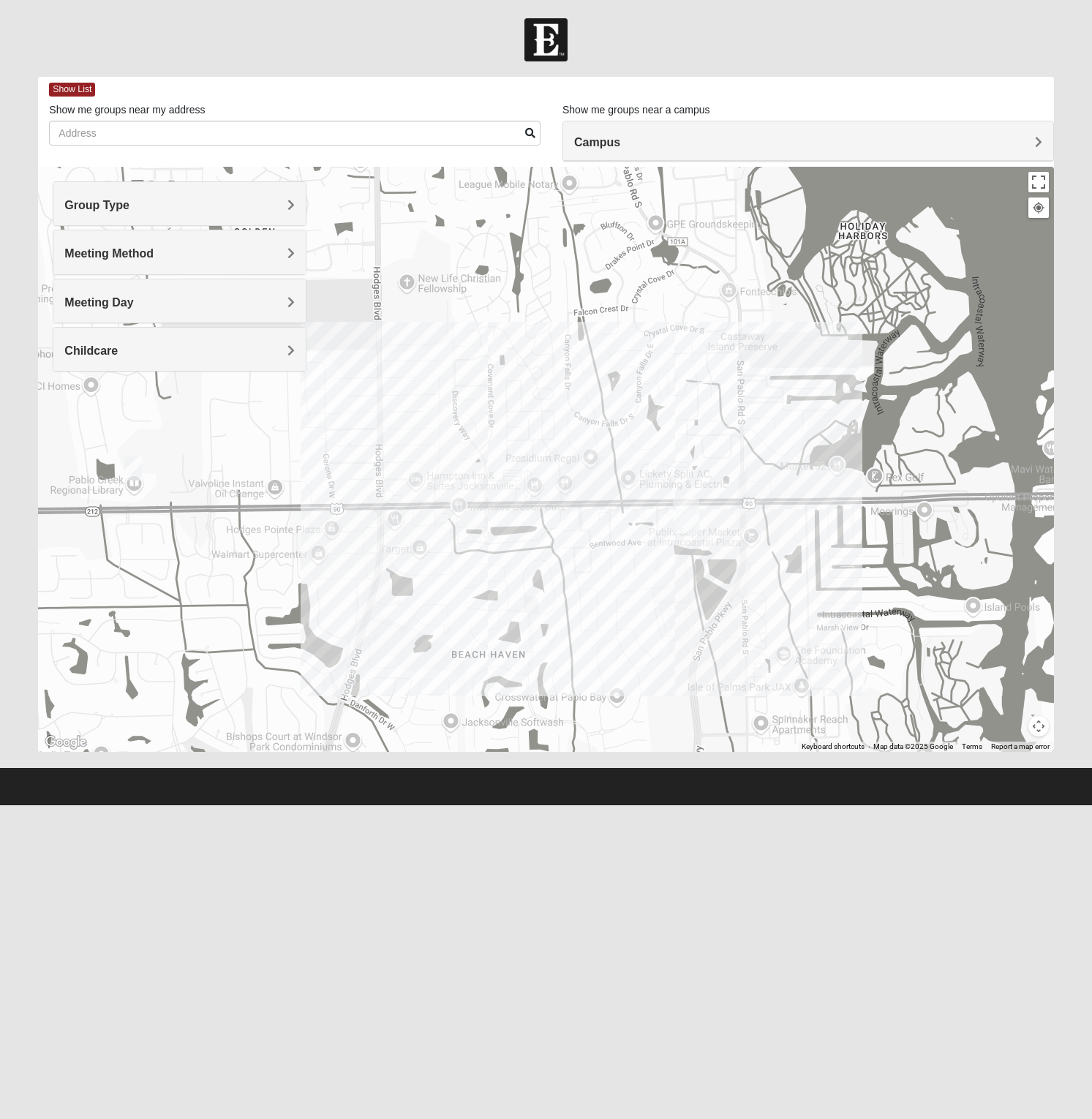
click at [685, 517] on img "San Pablo" at bounding box center [686, 516] width 27 height 35
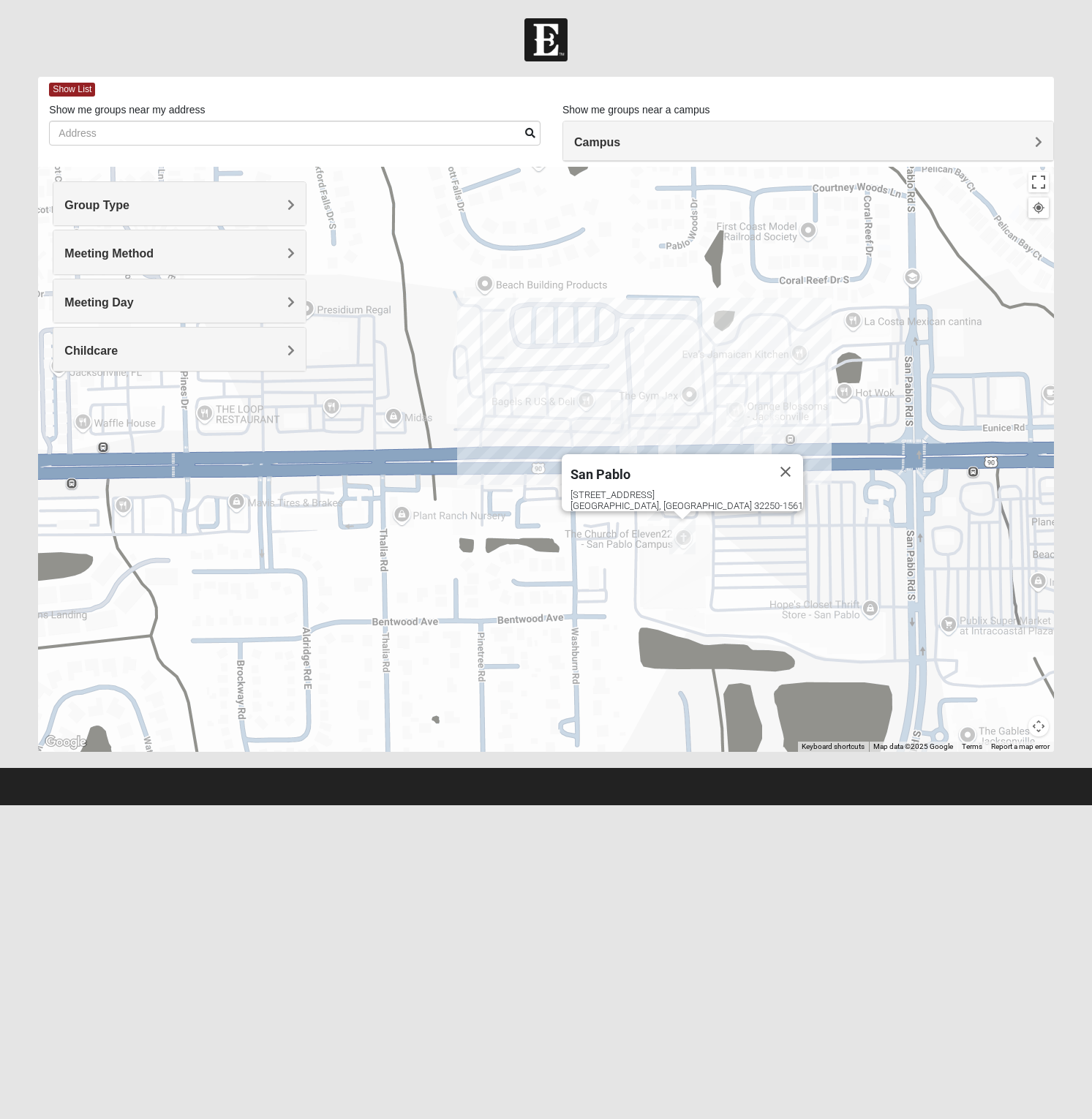
click at [770, 417] on img "On Campus Mens Hawk/Garcia 32250" at bounding box center [771, 422] width 18 height 24
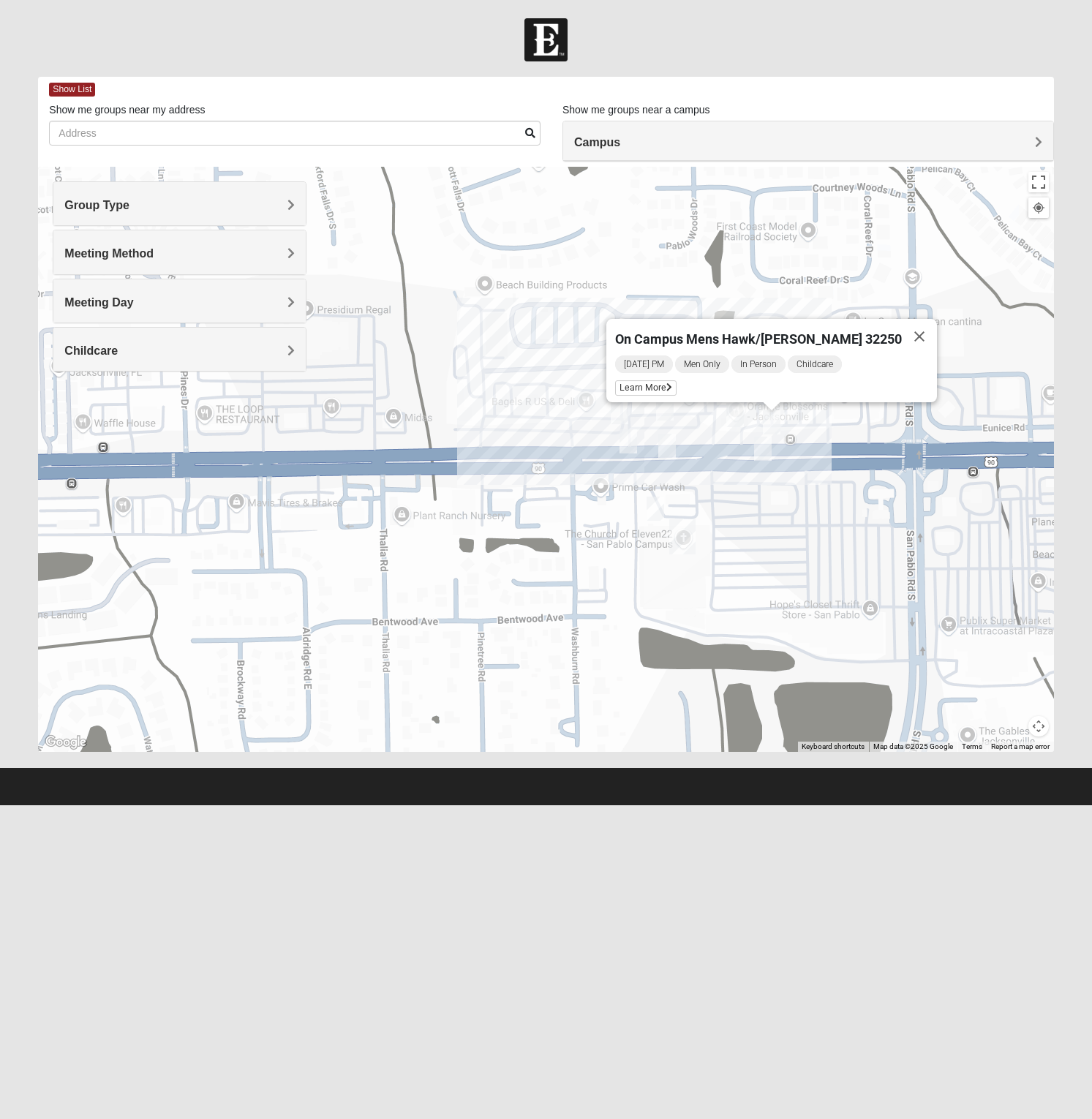
drag, startPoint x: 766, startPoint y: 455, endPoint x: 736, endPoint y: 429, distance: 39.7
click at [765, 455] on img "On Campus Men's Corning/Noel 32250" at bounding box center [762, 449] width 18 height 24
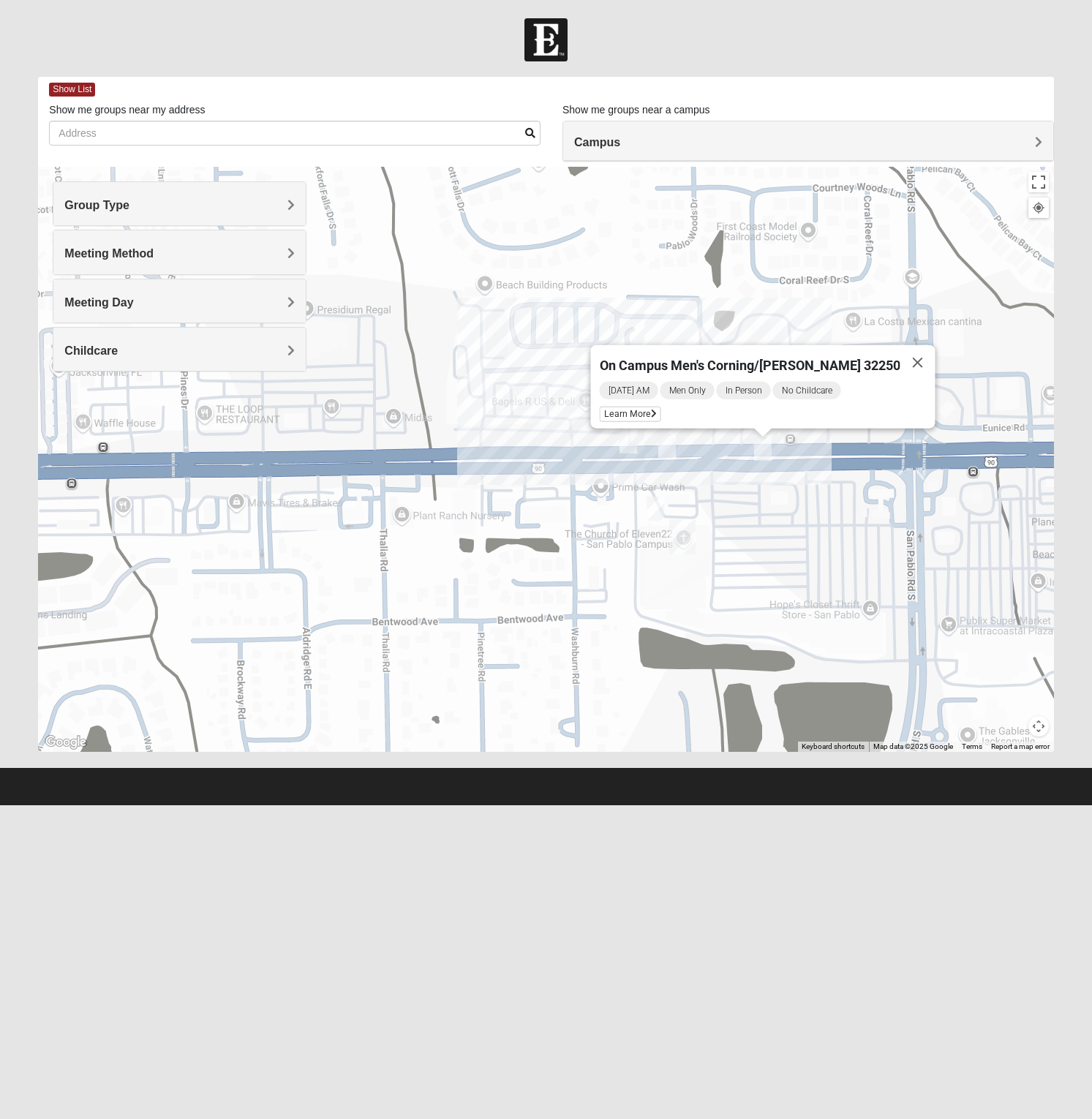
click at [716, 447] on div "On Campus Men's Corning/Noel 32250 Friday AM Men Only In Person No Childcare Le…" at bounding box center [546, 460] width 1015 height 585
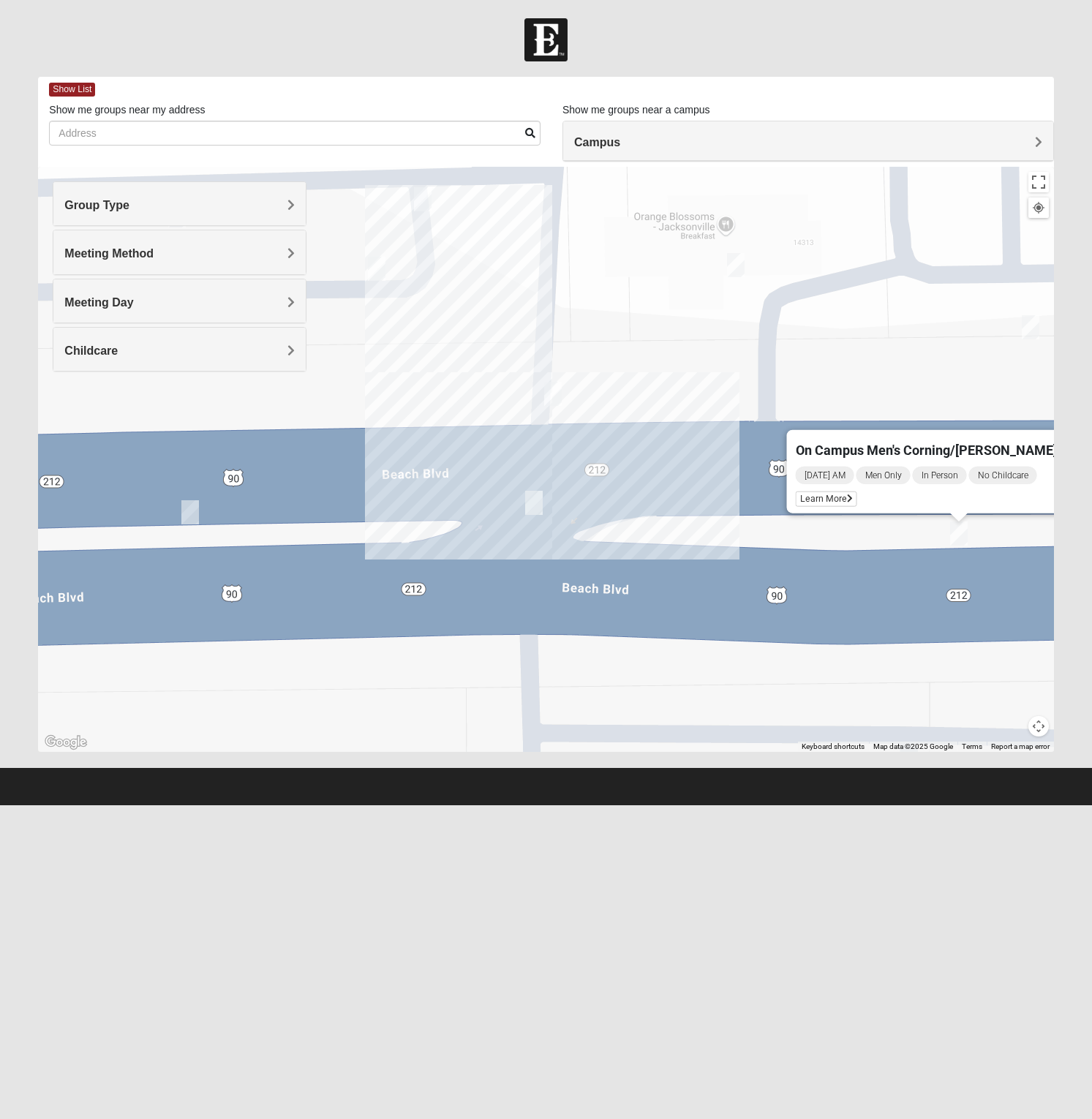
click at [732, 271] on img "On Campus Mens Keller 32250" at bounding box center [735, 265] width 18 height 24
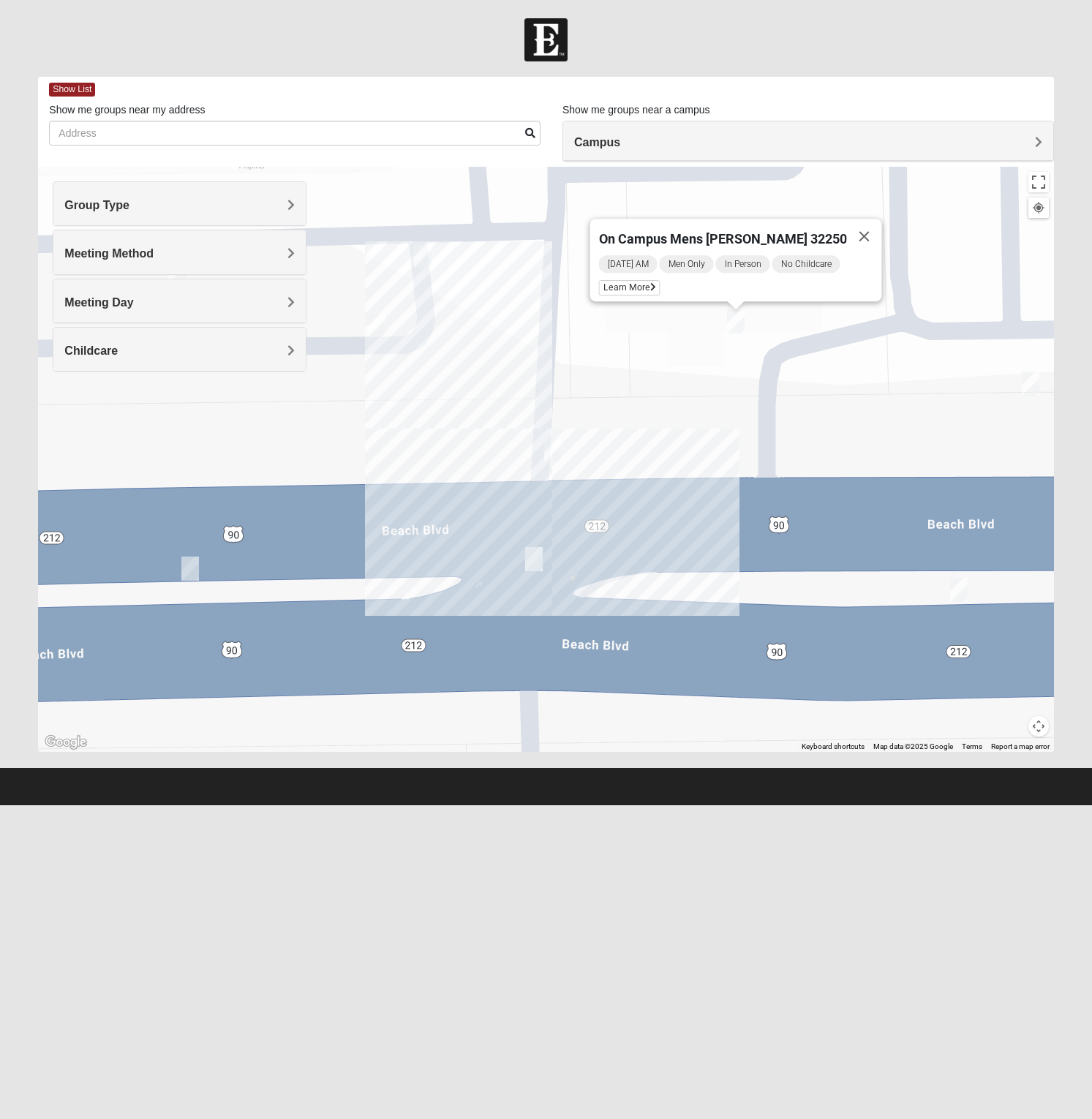
click at [786, 373] on div "On Campus Mens Keller 32250 Saturday AM Men Only In Person No Childcare Learn M…" at bounding box center [546, 460] width 1015 height 585
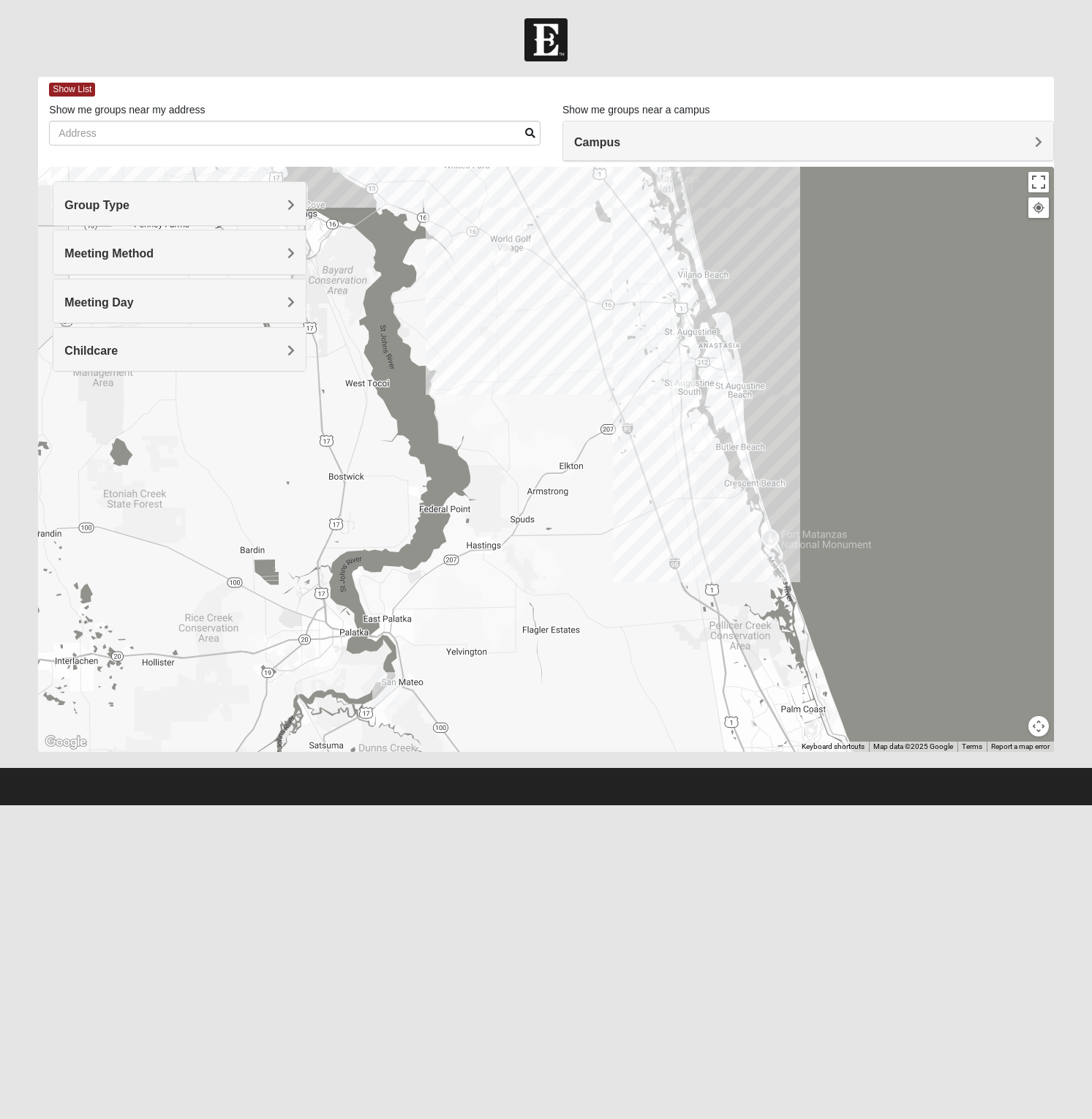
drag, startPoint x: 901, startPoint y: 579, endPoint x: 639, endPoint y: 334, distance: 358.7
click at [639, 334] on div at bounding box center [546, 460] width 1015 height 585
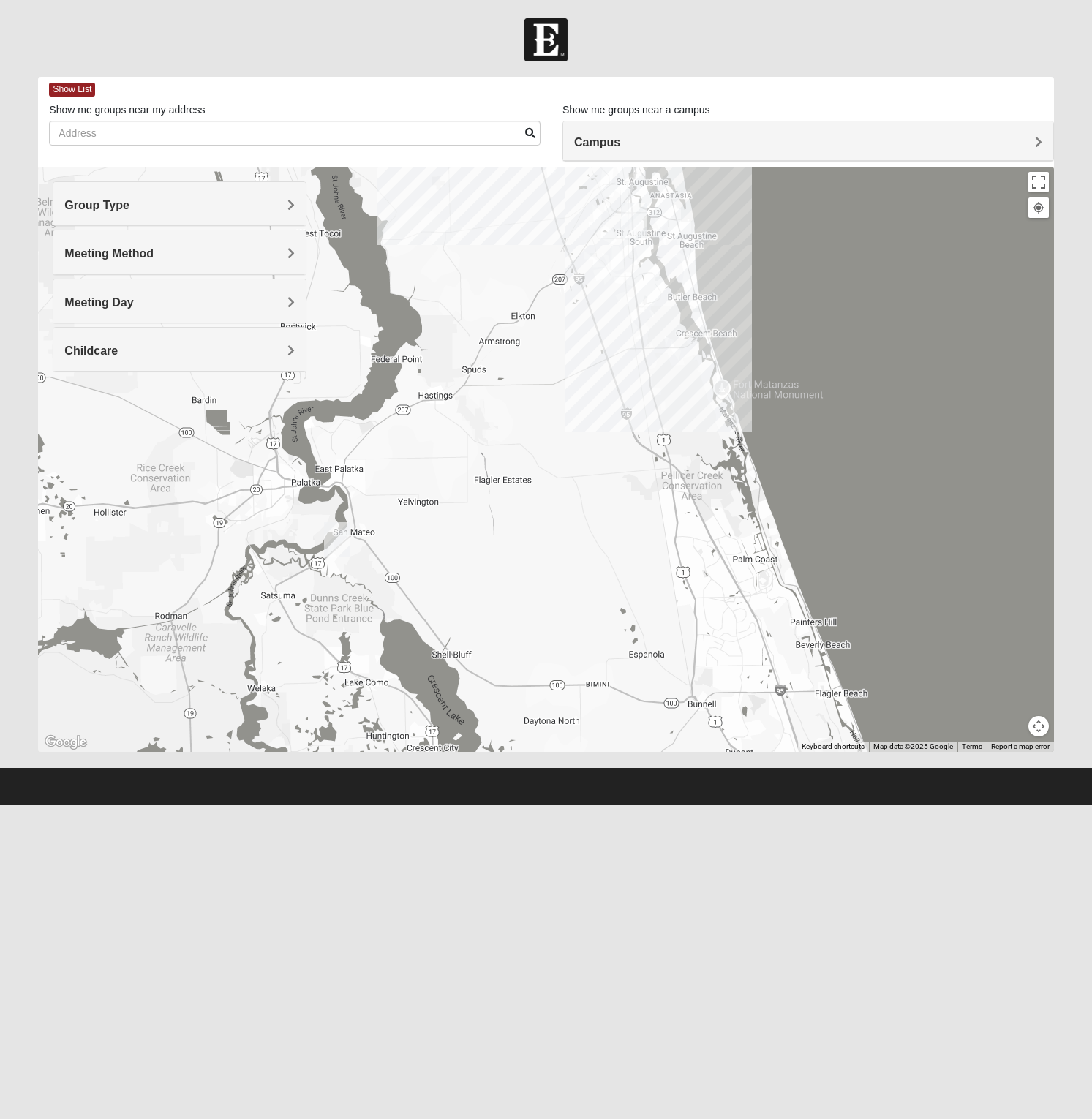
drag, startPoint x: 733, startPoint y: 563, endPoint x: 670, endPoint y: 410, distance: 165.5
click at [670, 411] on div at bounding box center [546, 460] width 1015 height 585
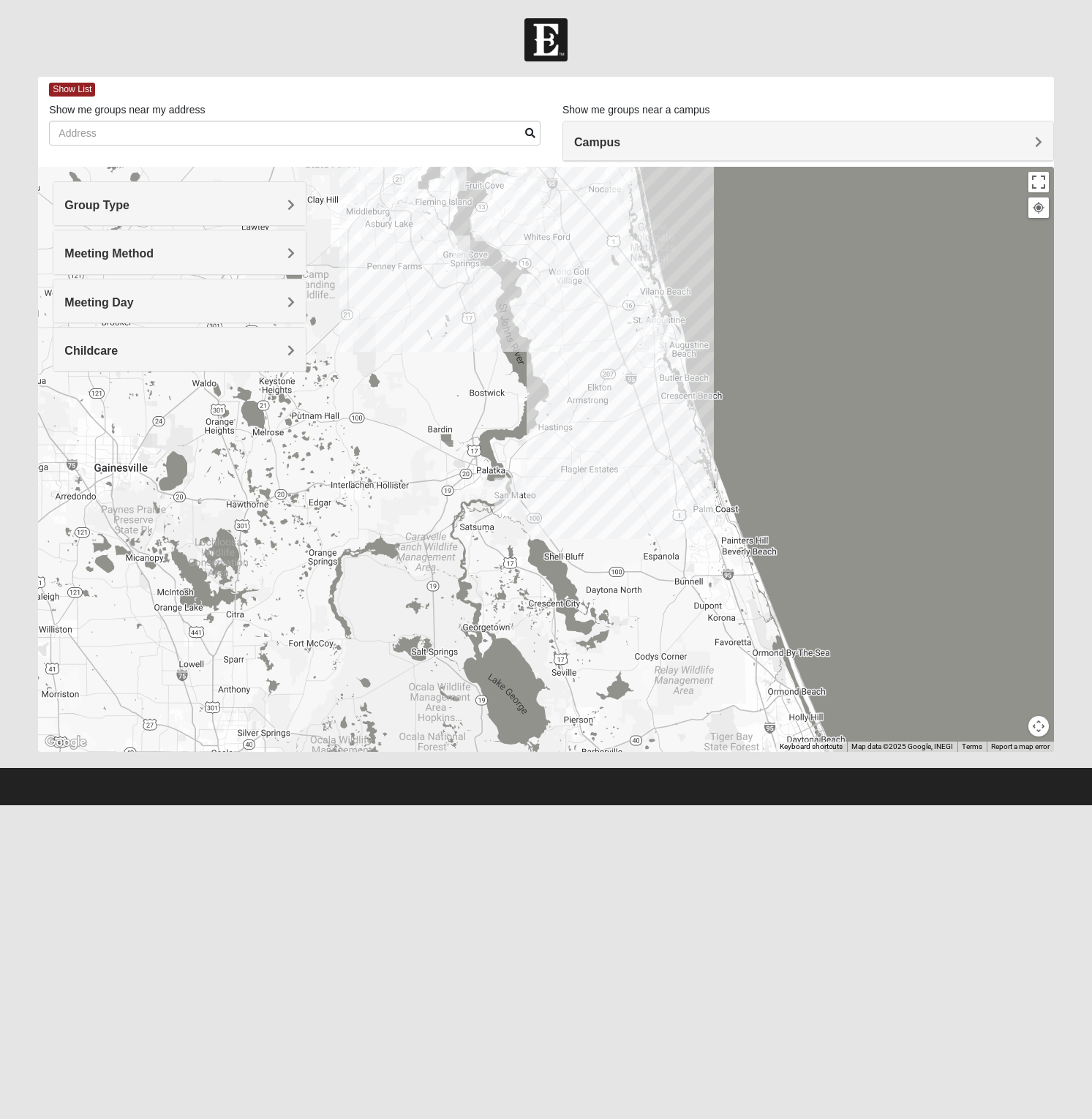
click at [135, 194] on div "Group Type" at bounding box center [179, 204] width 252 height 43
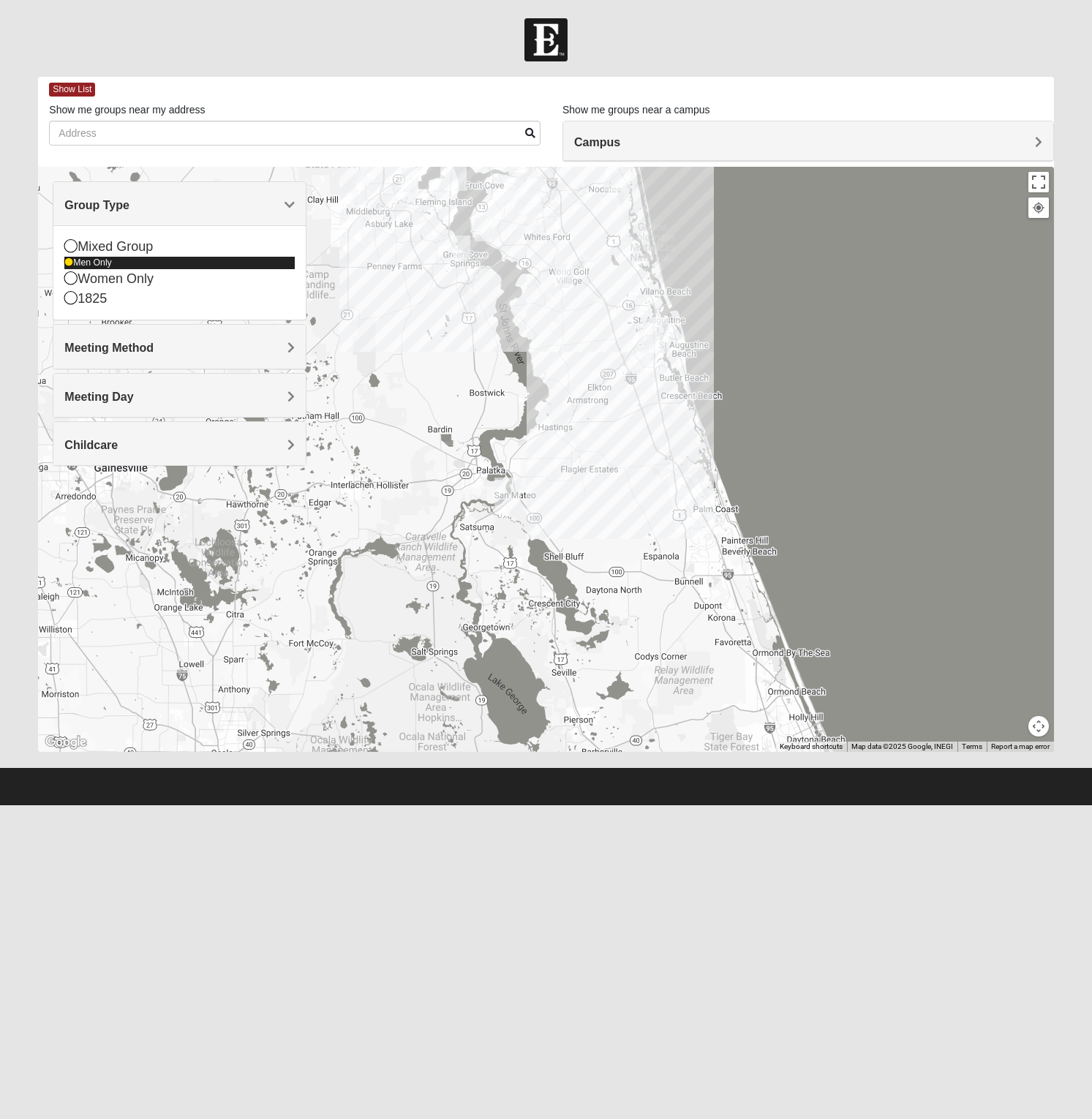
click at [103, 263] on div "Men Only" at bounding box center [179, 263] width 230 height 12
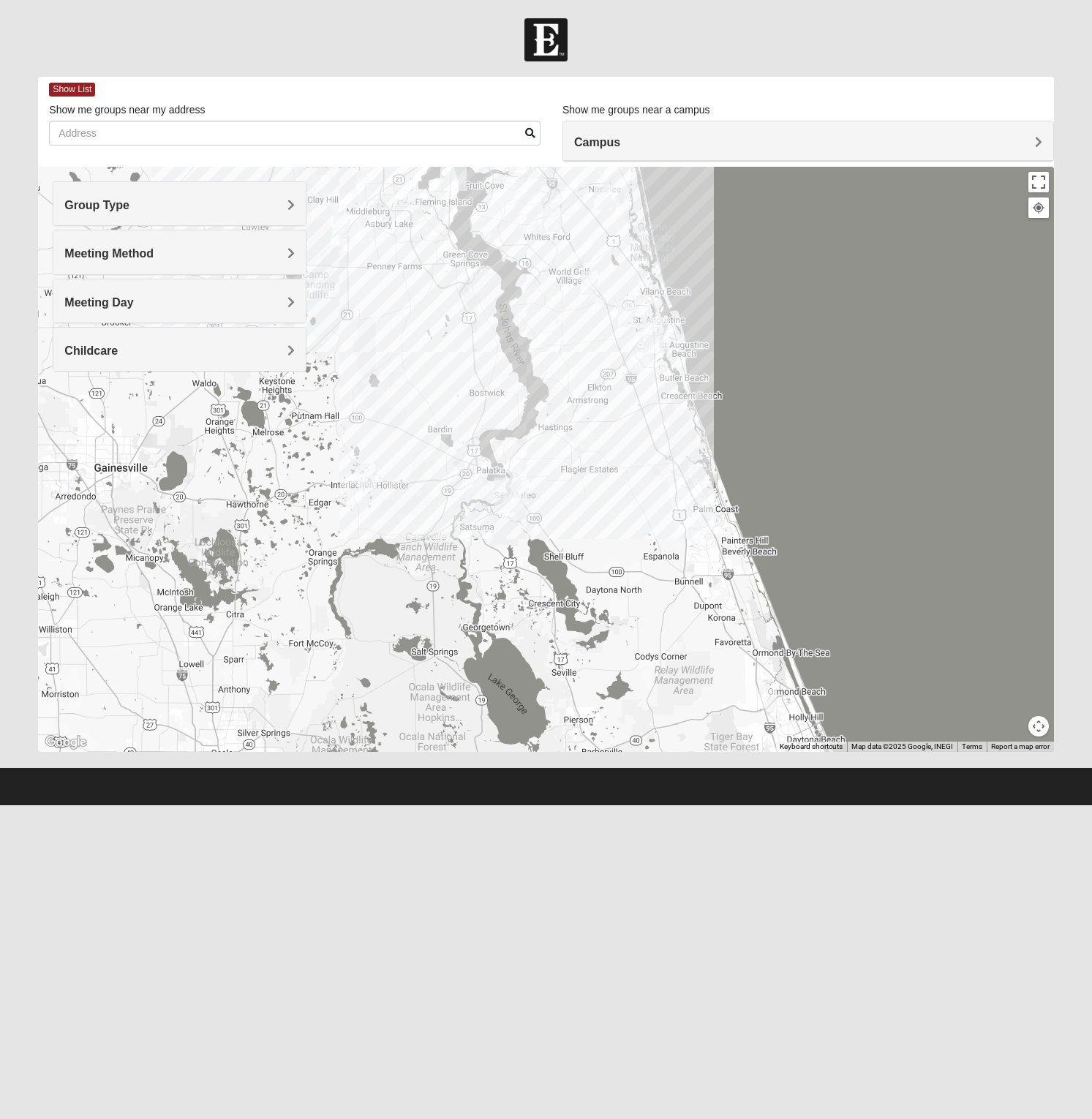
click at [763, 698] on img "Mixed Tracy 32714" at bounding box center [767, 697] width 18 height 24
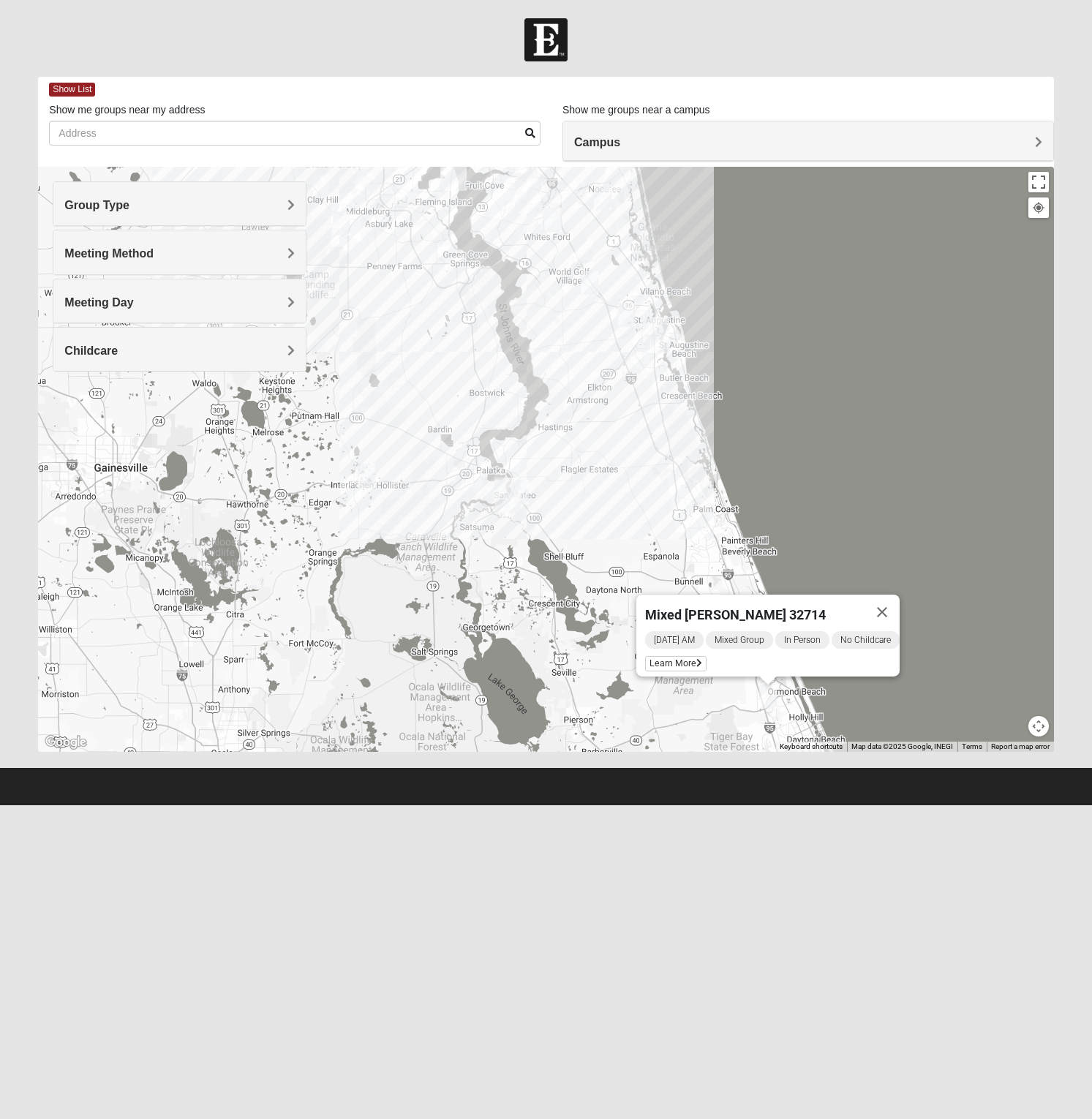
click at [594, 550] on div "Mixed Tracy 32714 Sunday AM Mixed Group In Person No Childcare Learn More" at bounding box center [546, 460] width 1015 height 585
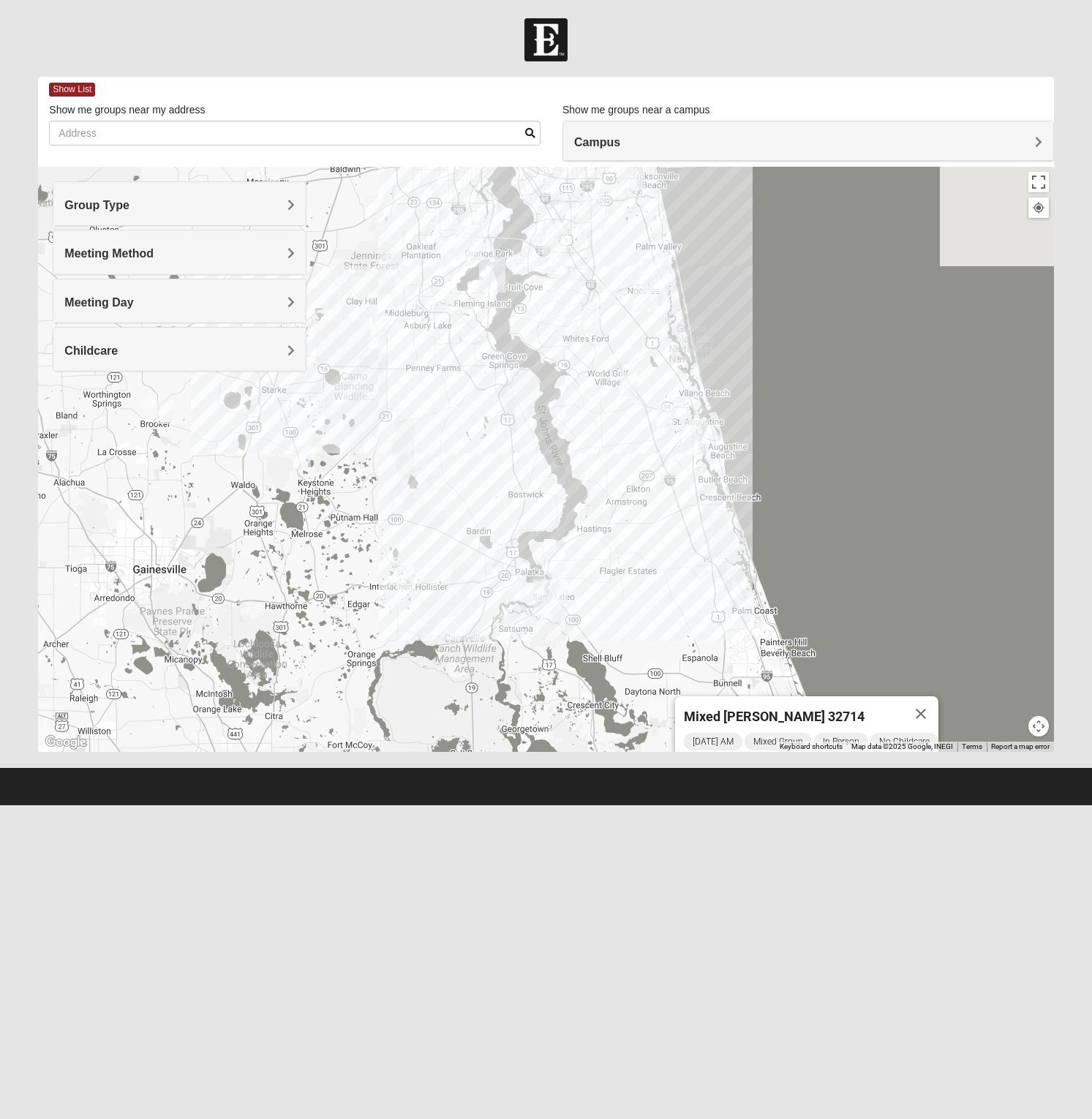
drag, startPoint x: 575, startPoint y: 298, endPoint x: 641, endPoint y: 517, distance: 228.7
click at [641, 517] on div "Mixed Tracy 32714 Sunday AM Mixed Group In Person No Childcare Learn More" at bounding box center [546, 460] width 1015 height 585
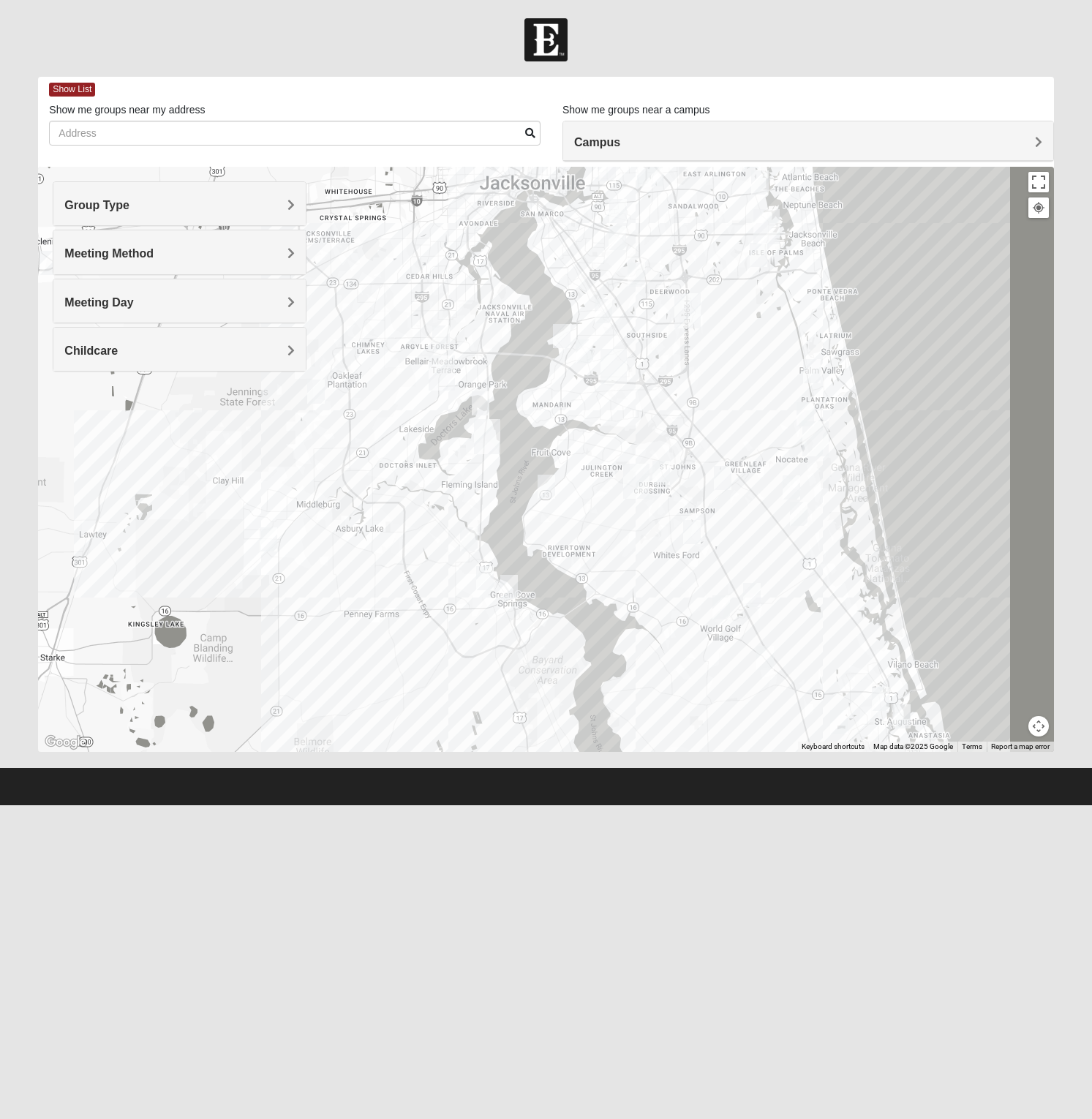
drag, startPoint x: 505, startPoint y: 306, endPoint x: 616, endPoint y: 414, distance: 154.9
click at [616, 413] on div "Mixed Tracy 32714 Sunday AM Mixed Group In Person No Childcare Learn More" at bounding box center [546, 460] width 1015 height 585
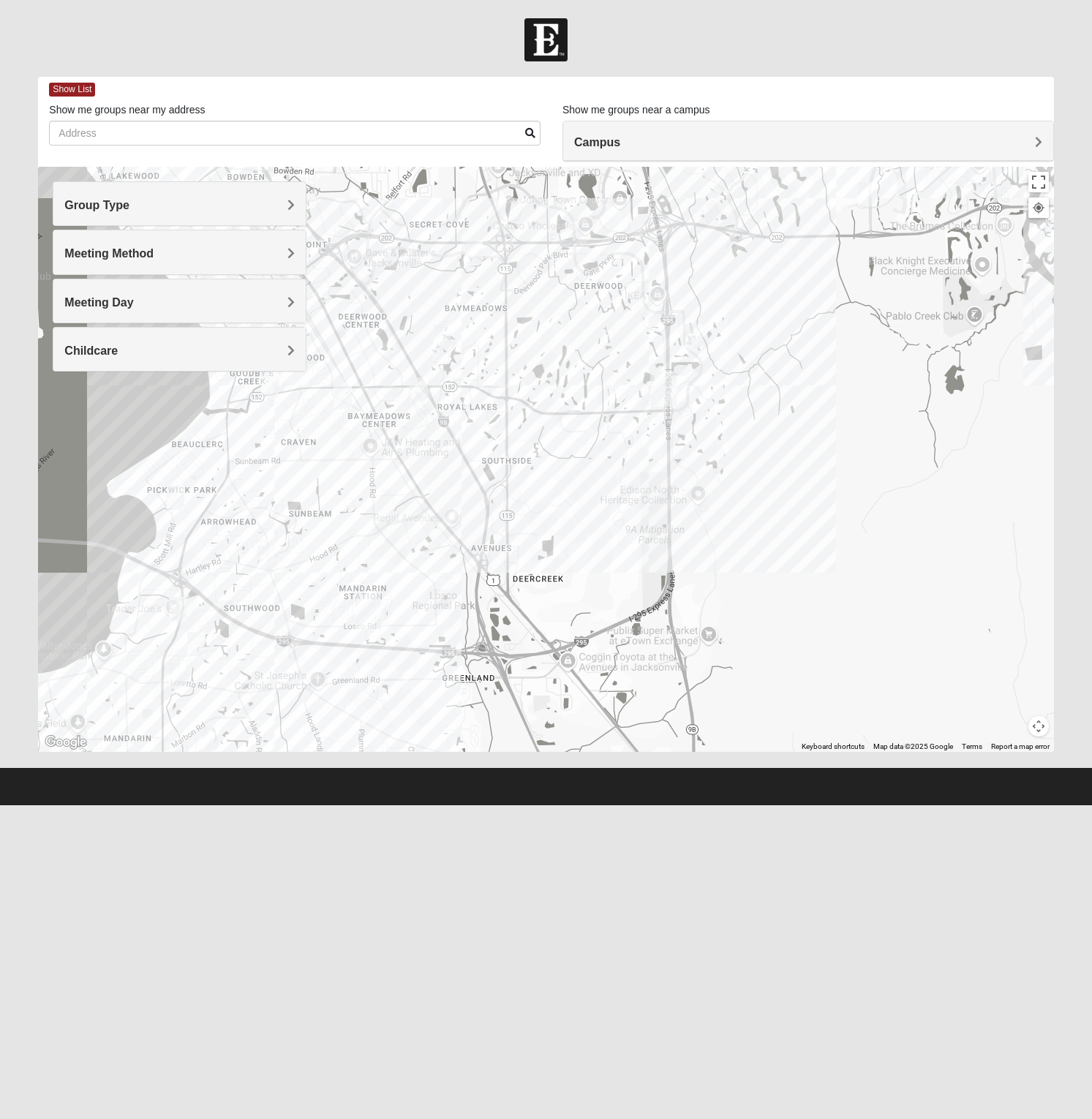
drag, startPoint x: 841, startPoint y: 345, endPoint x: 473, endPoint y: 491, distance: 395.9
click at [486, 540] on div "Mixed Tracy 32714 Sunday AM Mixed Group In Person No Childcare Learn More" at bounding box center [546, 460] width 1015 height 585
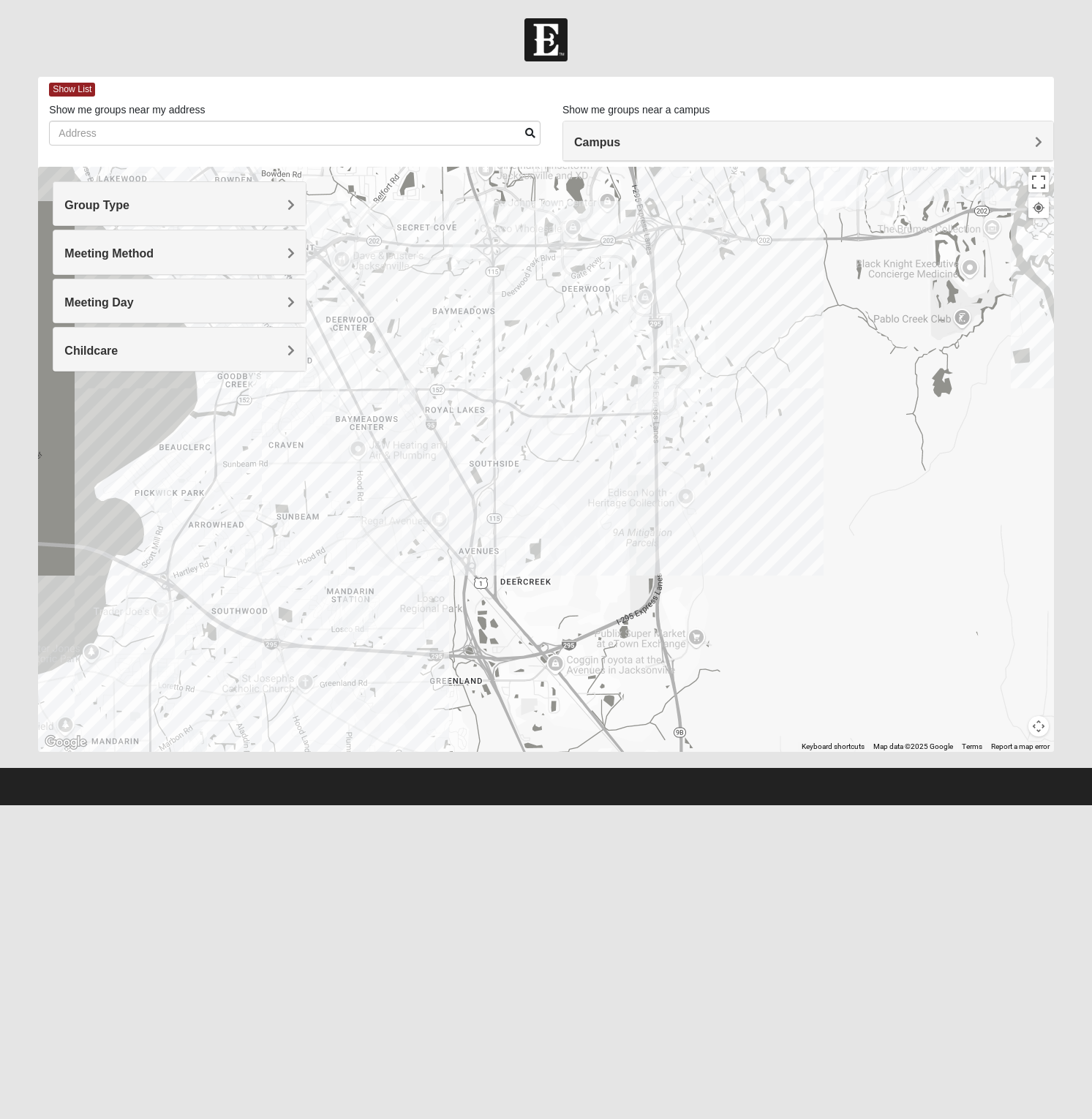
click at [403, 386] on img "Mixed Silva 32256" at bounding box center [406, 393] width 18 height 24
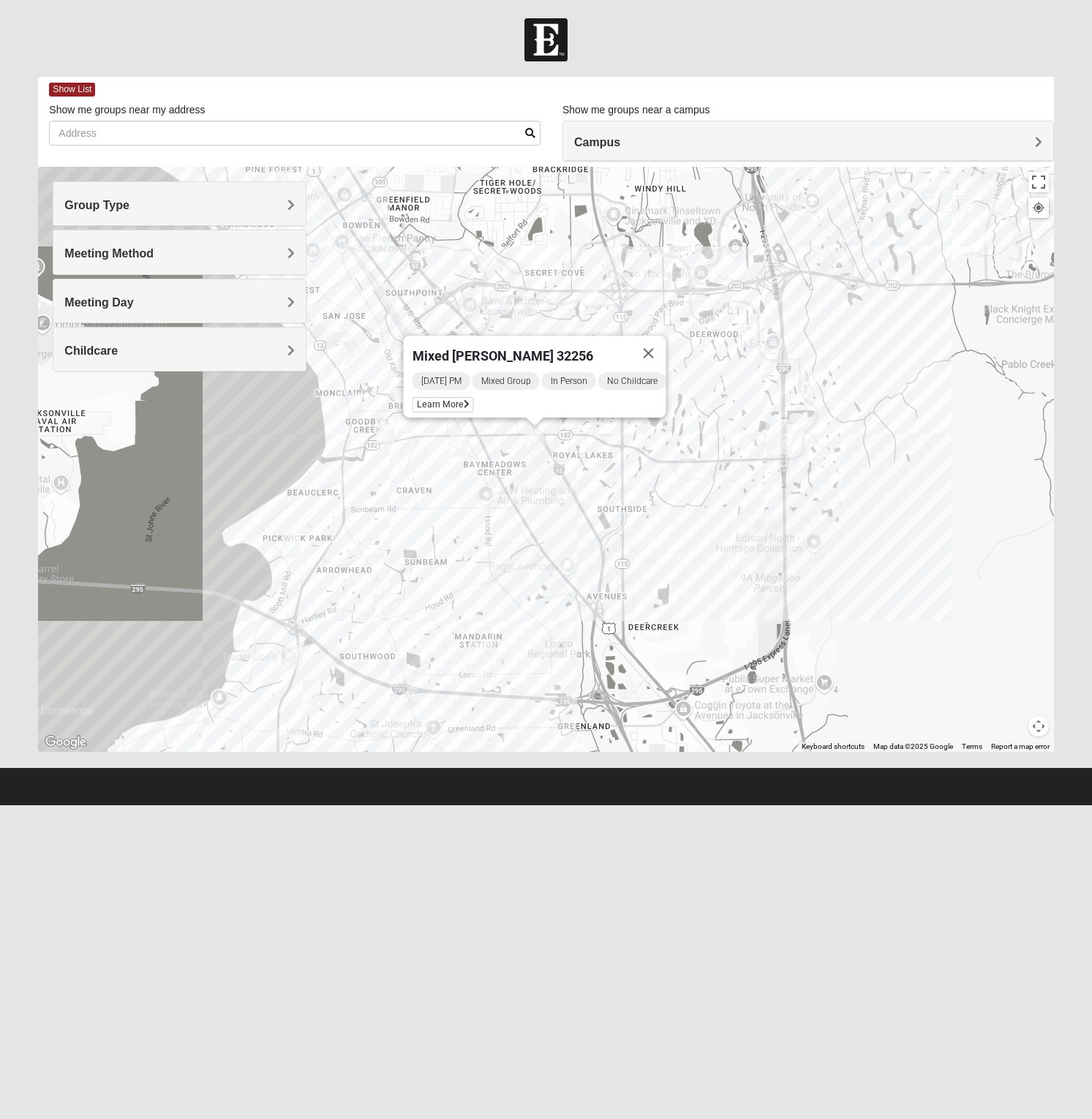
drag, startPoint x: 363, startPoint y: 454, endPoint x: 480, endPoint y: 492, distance: 123.0
click at [480, 492] on div "Mixed Silva 32256 Sunday PM Mixed Group In Person No Childcare Learn More" at bounding box center [546, 460] width 1015 height 585
click at [462, 444] on img "Mixed Mincheva 32257" at bounding box center [458, 445] width 18 height 24
click at [634, 492] on div "Mixed Mincheva 32257 Wednesday PM Mixed Group In Person No Childcare Learn More" at bounding box center [546, 460] width 1015 height 585
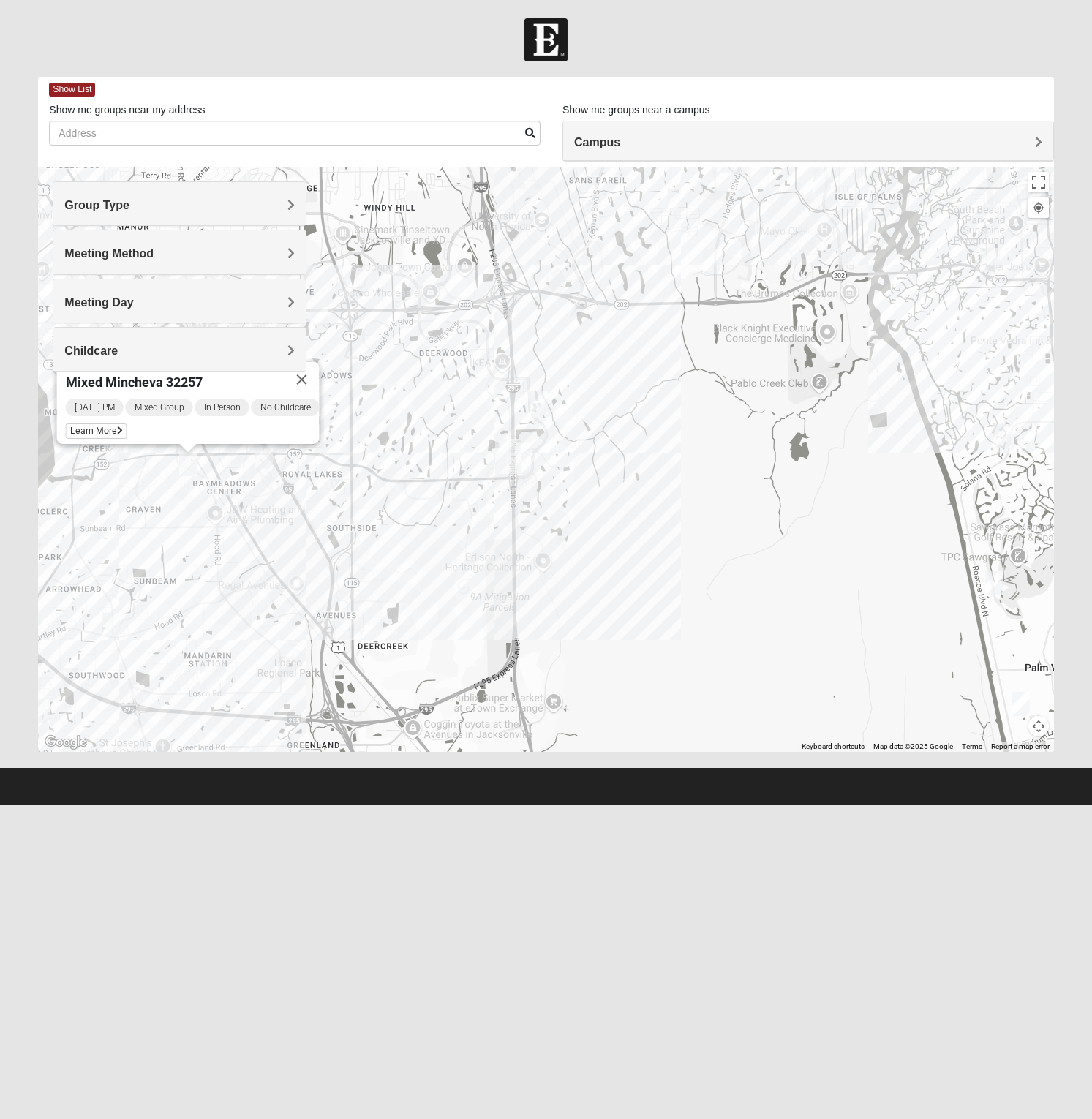
drag, startPoint x: 742, startPoint y: 469, endPoint x: 470, endPoint y: 487, distance: 272.6
click at [470, 487] on div "Mixed Mincheva 32257 Wednesday PM Mixed Group In Person No Childcare Learn More" at bounding box center [546, 460] width 1015 height 585
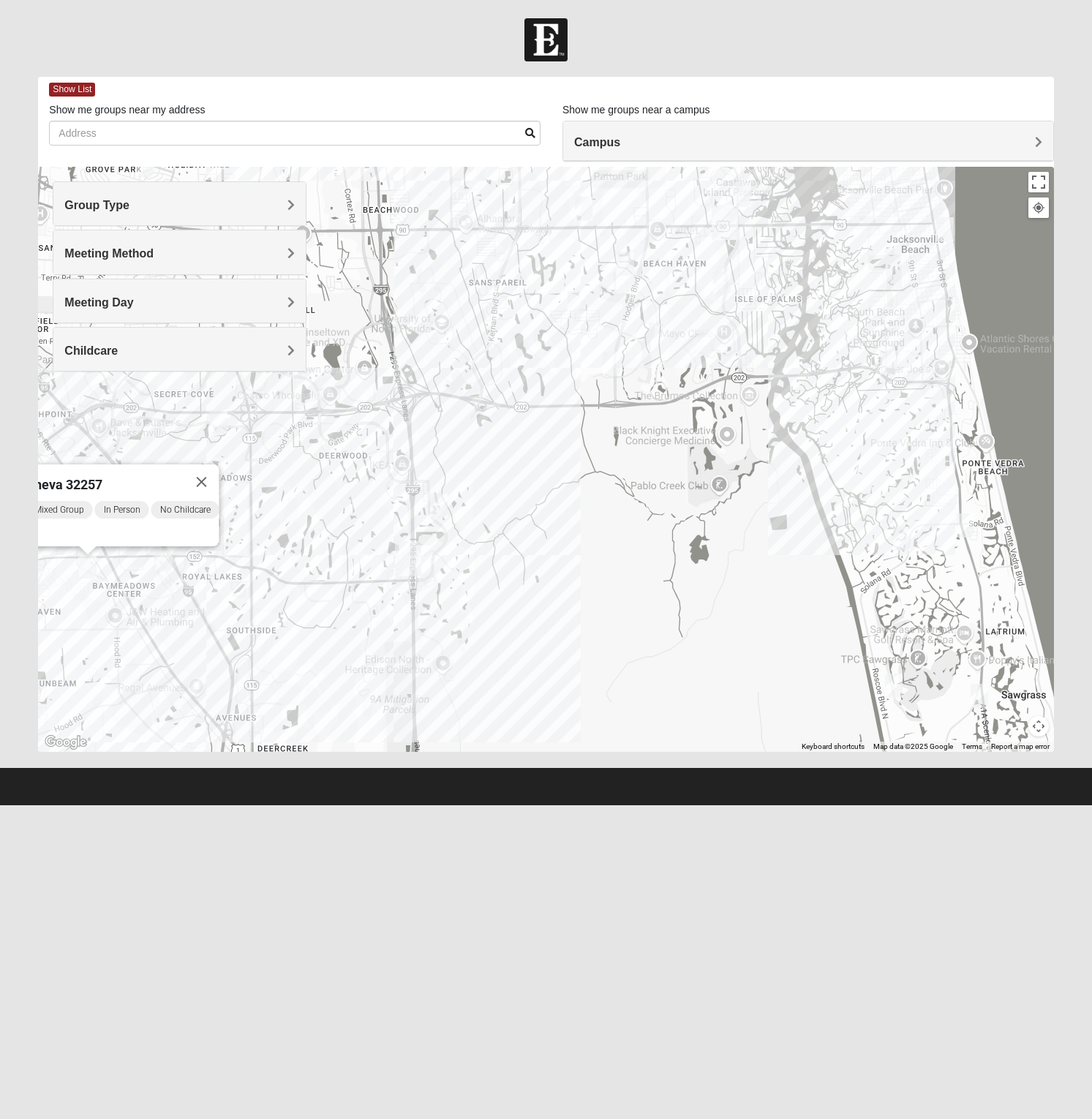
drag, startPoint x: 607, startPoint y: 444, endPoint x: 494, endPoint y: 550, distance: 154.9
click at [494, 550] on div "Mixed Mincheva 32257 Wednesday PM Mixed Group In Person No Childcare Learn More" at bounding box center [546, 460] width 1015 height 585
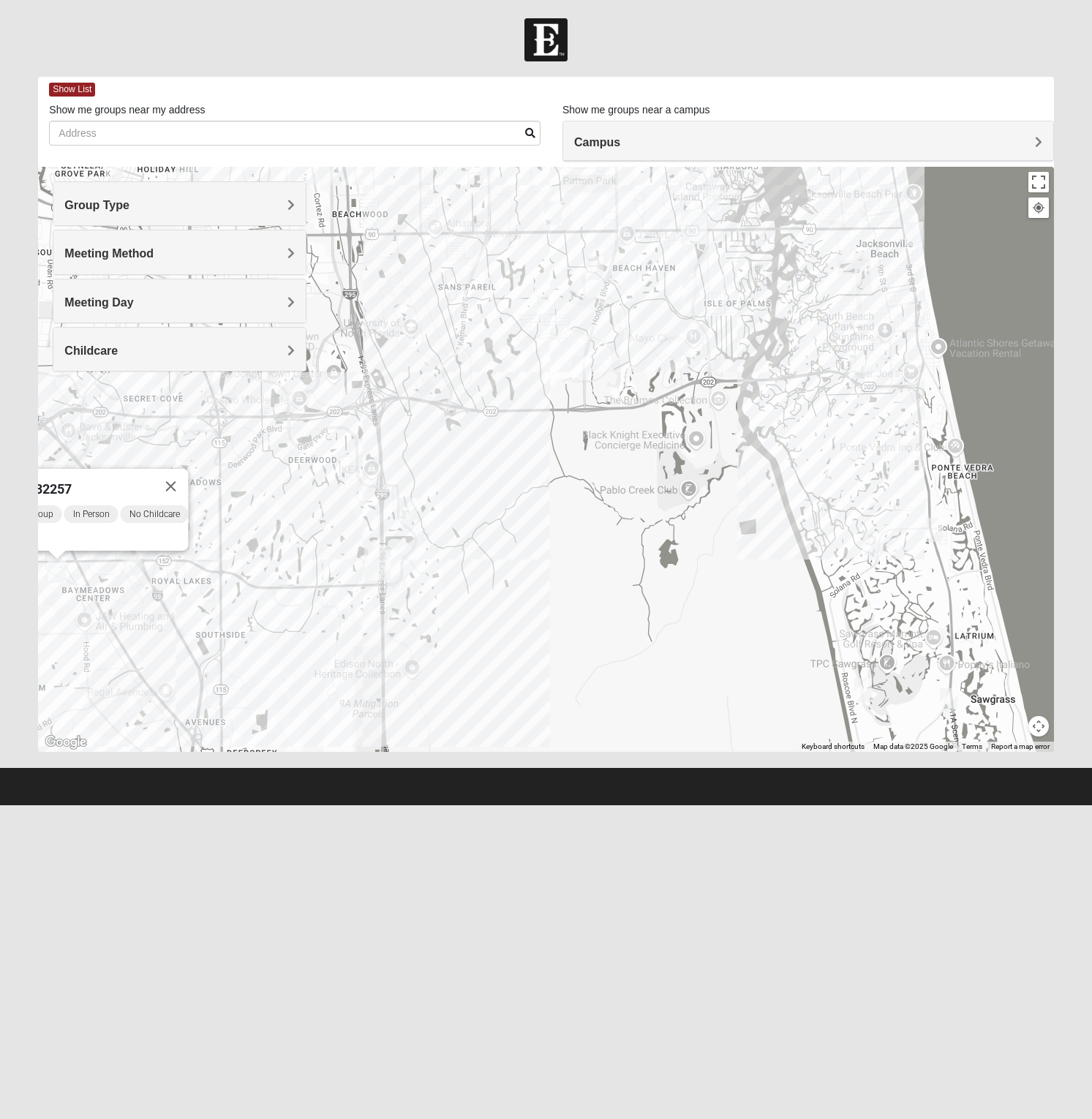
drag, startPoint x: 726, startPoint y: 249, endPoint x: 690, endPoint y: 342, distance: 99.7
click at [690, 342] on div "Mixed Mincheva 32257 Wednesday PM Mixed Group In Person No Childcare Learn More" at bounding box center [546, 460] width 1015 height 585
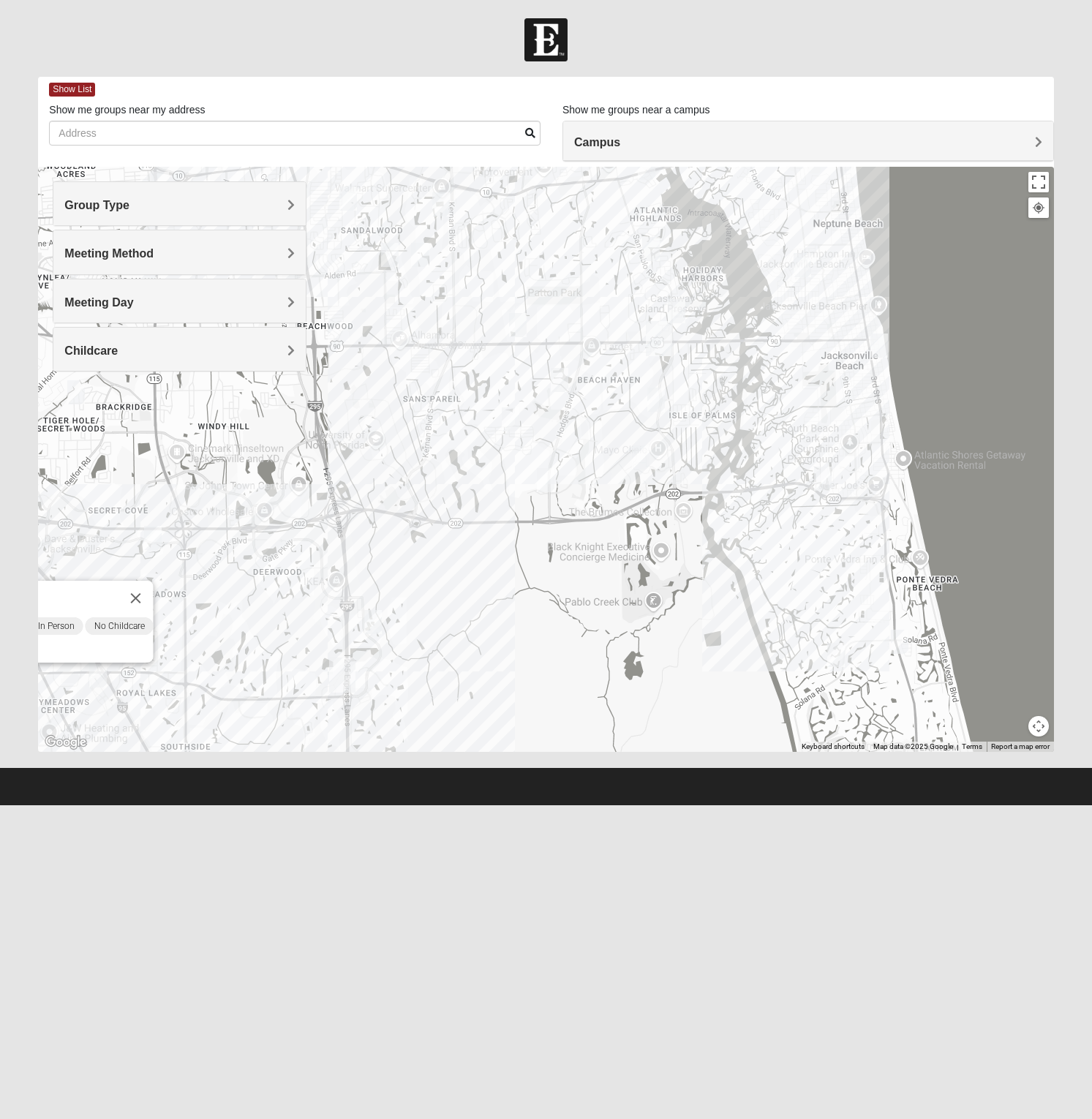
click at [542, 250] on div "Mixed Mincheva 32257 Wednesday PM Mixed Group In Person No Childcare Learn More" at bounding box center [546, 460] width 1015 height 585
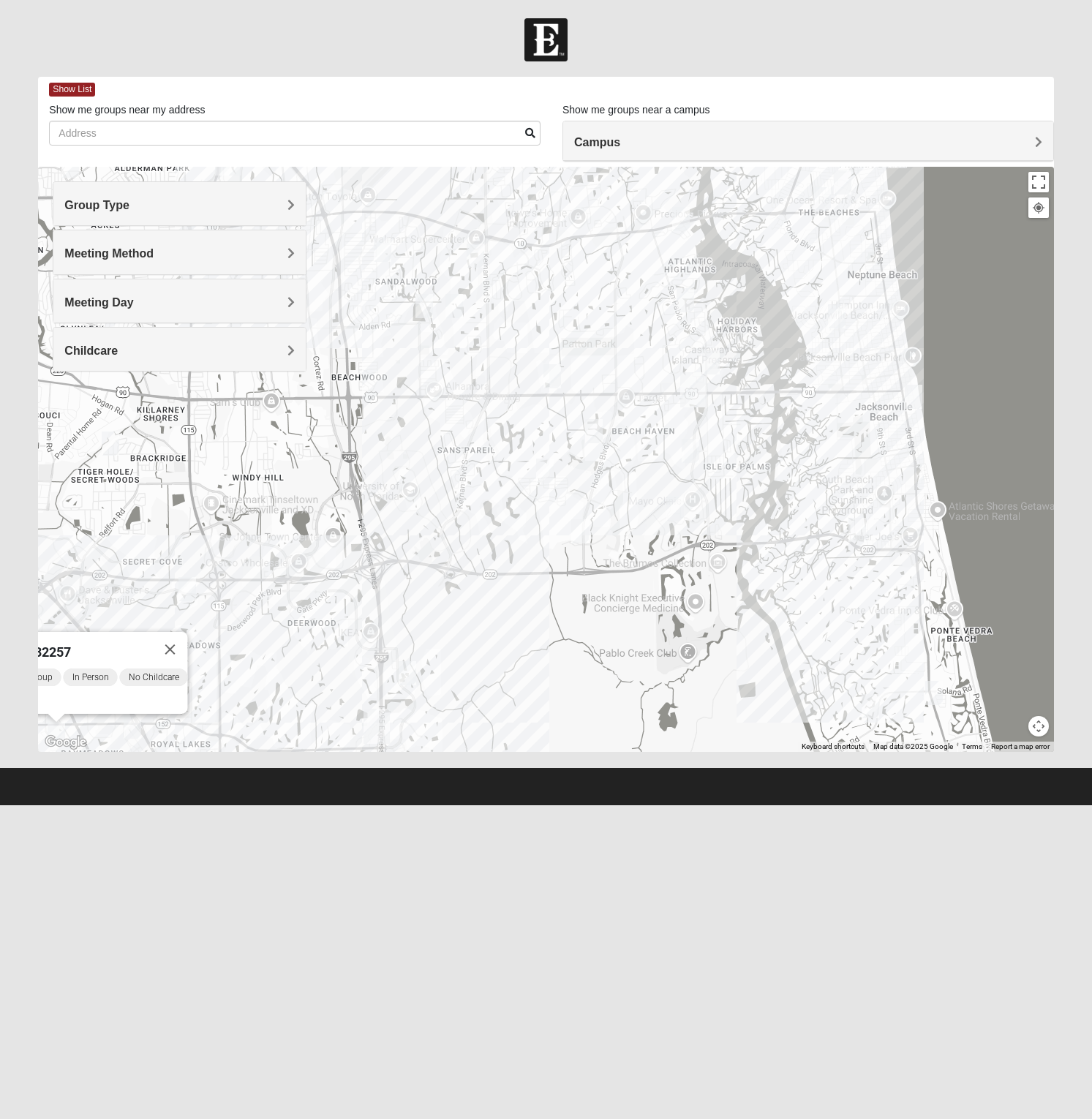
drag, startPoint x: 761, startPoint y: 366, endPoint x: 797, endPoint y: 422, distance: 66.6
click at [797, 422] on div "Mixed Mincheva 32257 Wednesday PM Mixed Group In Person No Childcare Learn More" at bounding box center [546, 460] width 1015 height 585
